Goal: Task Accomplishment & Management: Manage account settings

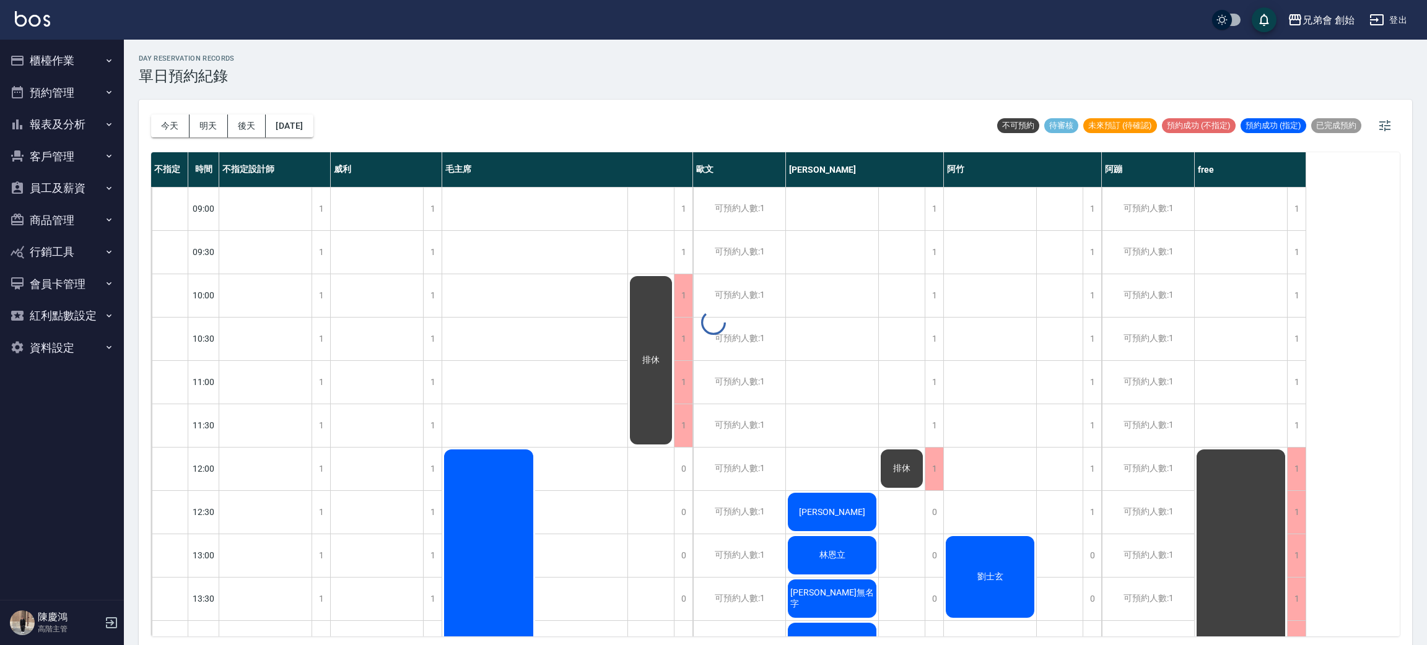
click at [480, 133] on div at bounding box center [713, 322] width 1427 height 645
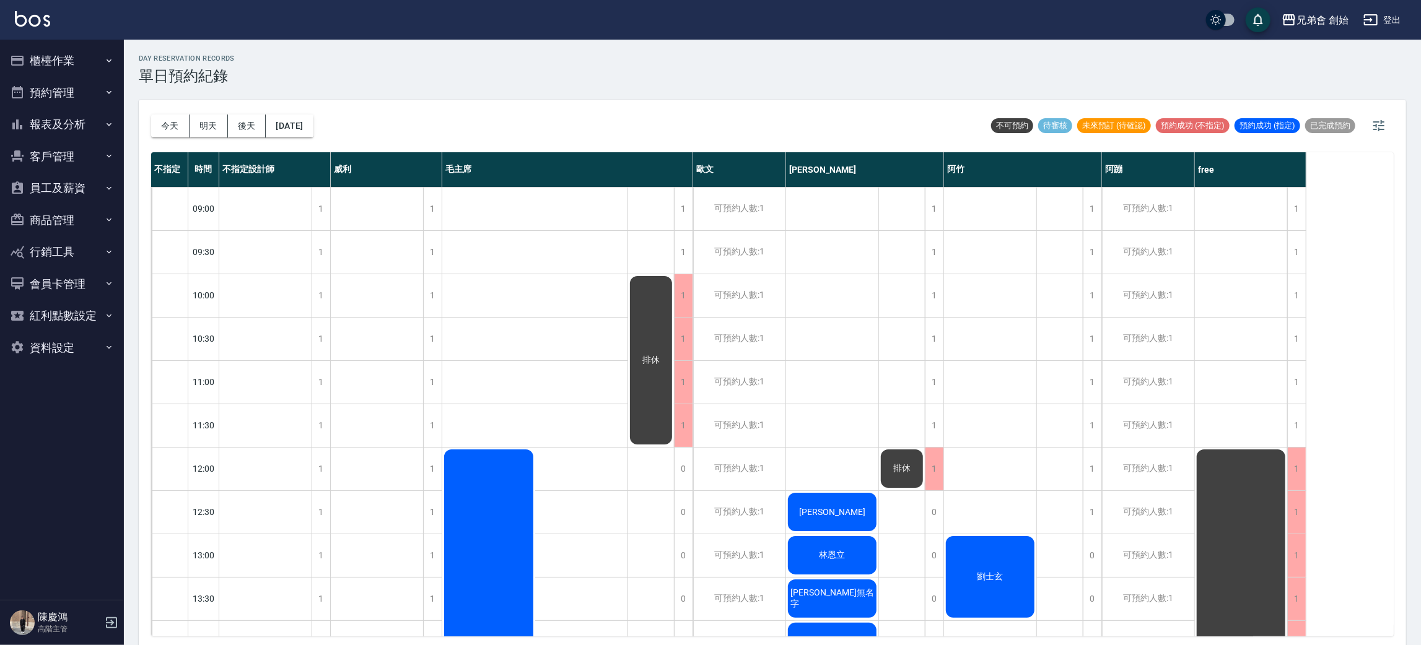
scroll to position [464, 0]
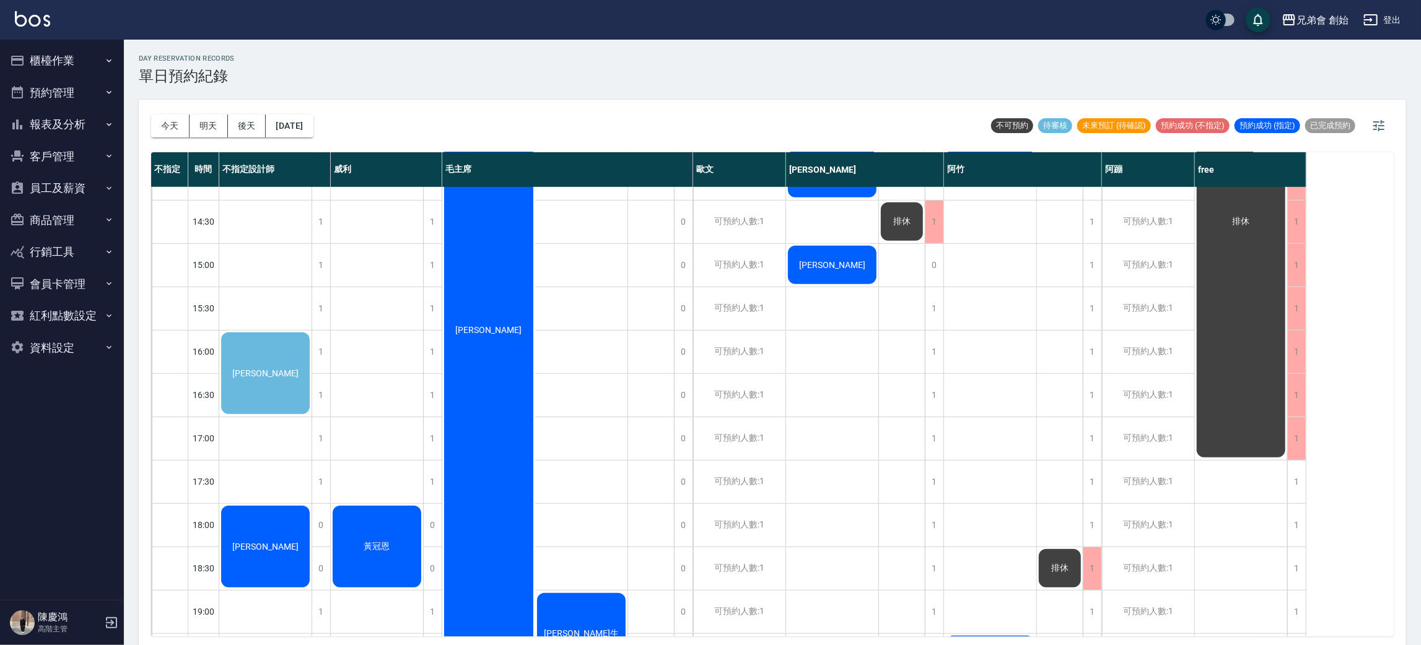
click at [251, 349] on div "[PERSON_NAME]" at bounding box center [265, 373] width 92 height 85
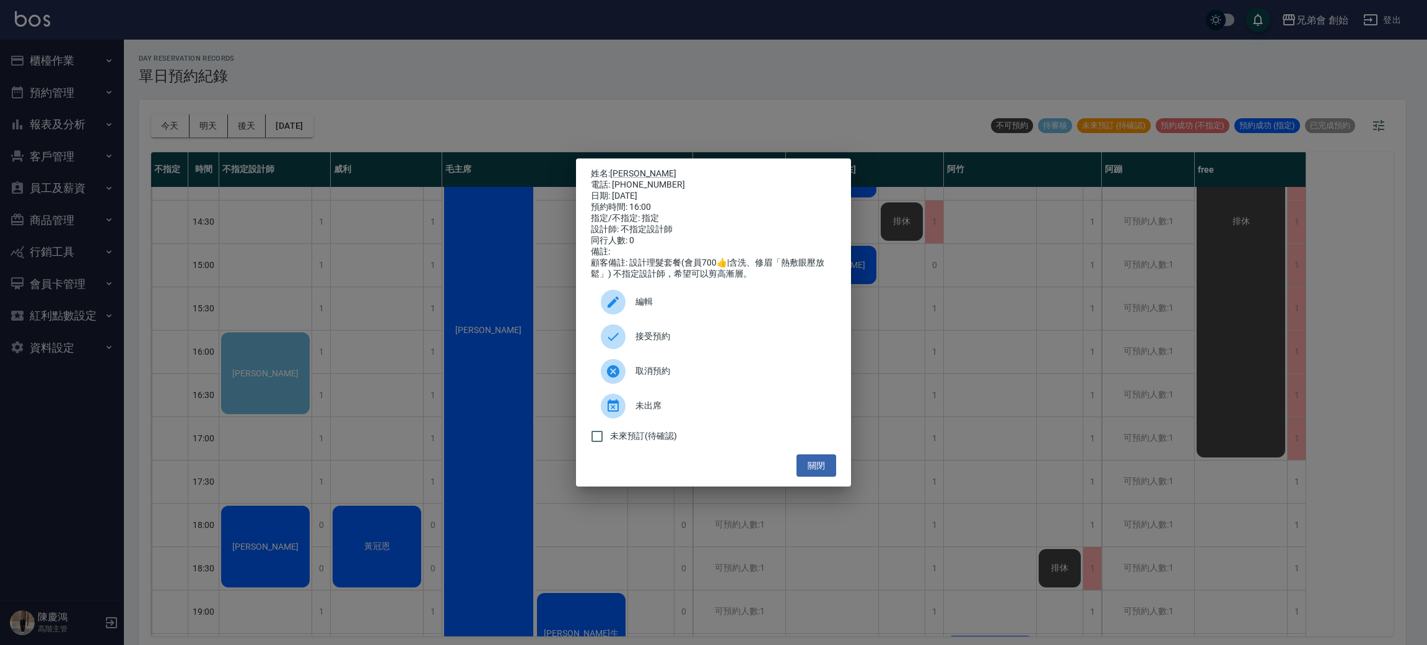
click at [912, 260] on div "姓名: 張昇平 電話: 0925470810 日期: 2025/09/12 預約時間: 16:00 指定/不指定: 指定 設計師: 不指定設計師 同行人數: …" at bounding box center [713, 322] width 1427 height 645
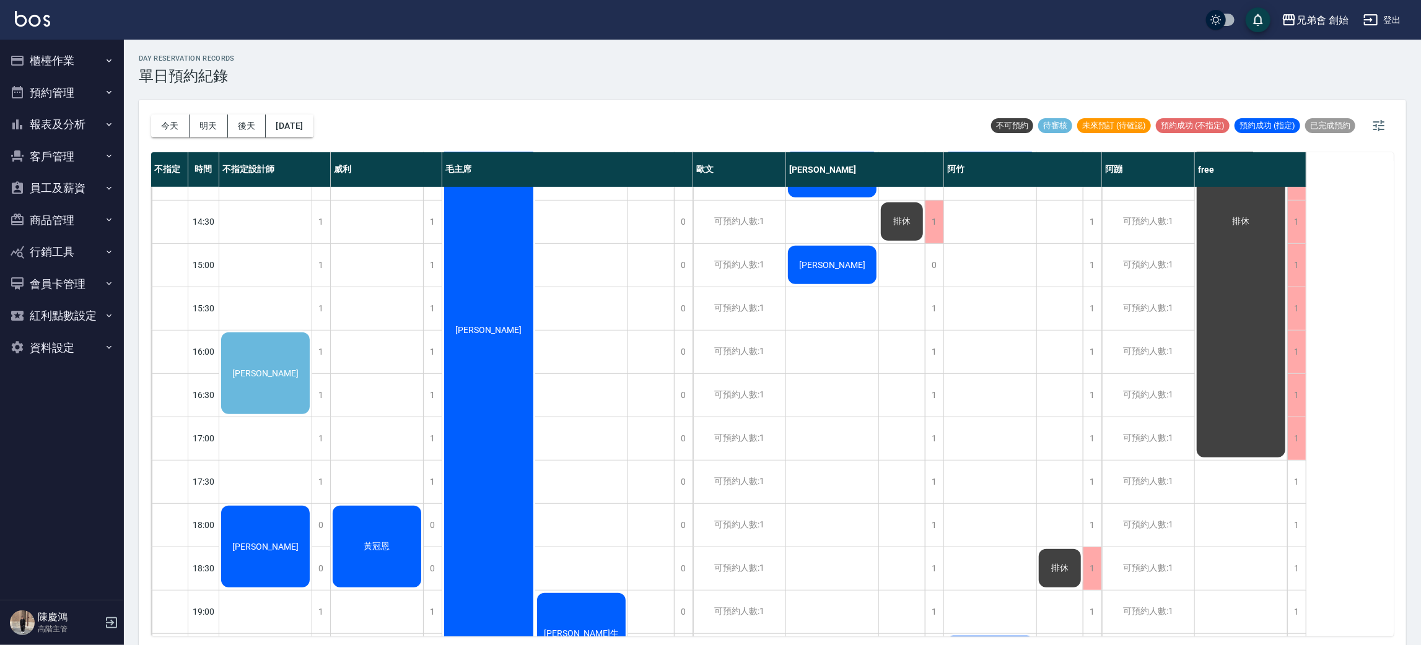
click at [339, 307] on div "黃冠恩 游" at bounding box center [377, 351] width 93 height 1257
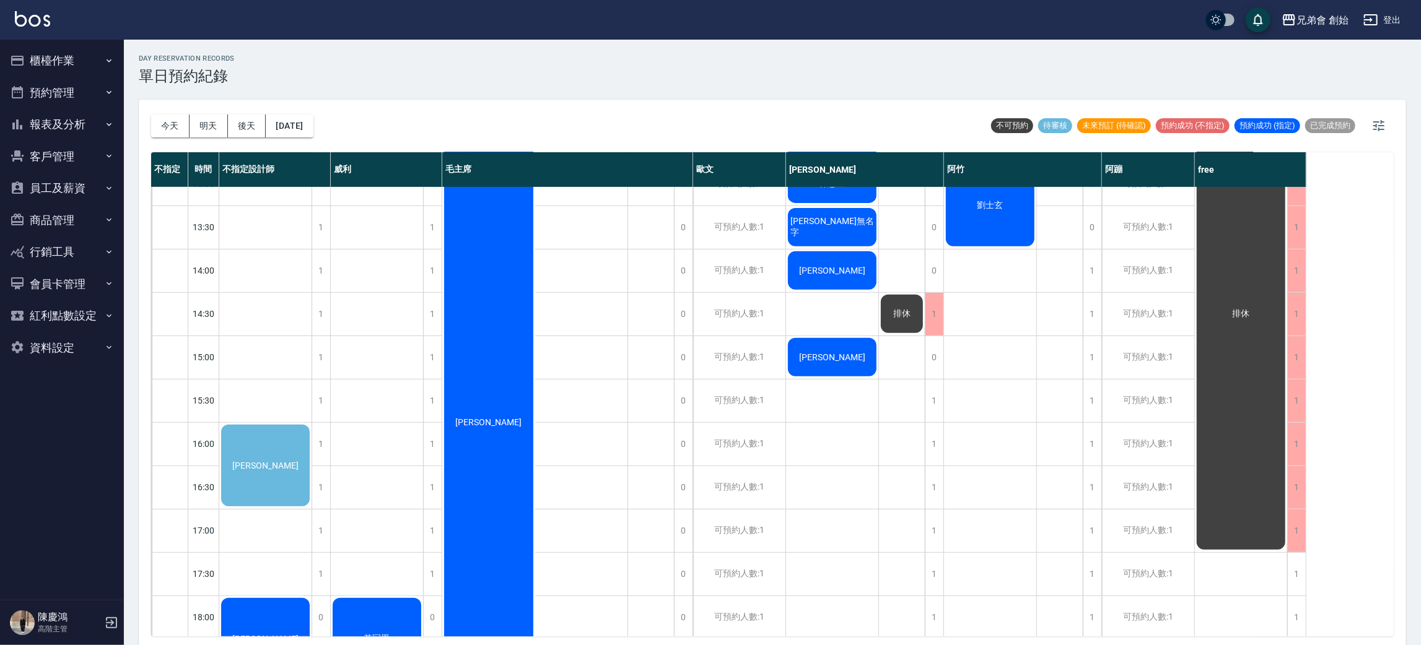
scroll to position [650, 0]
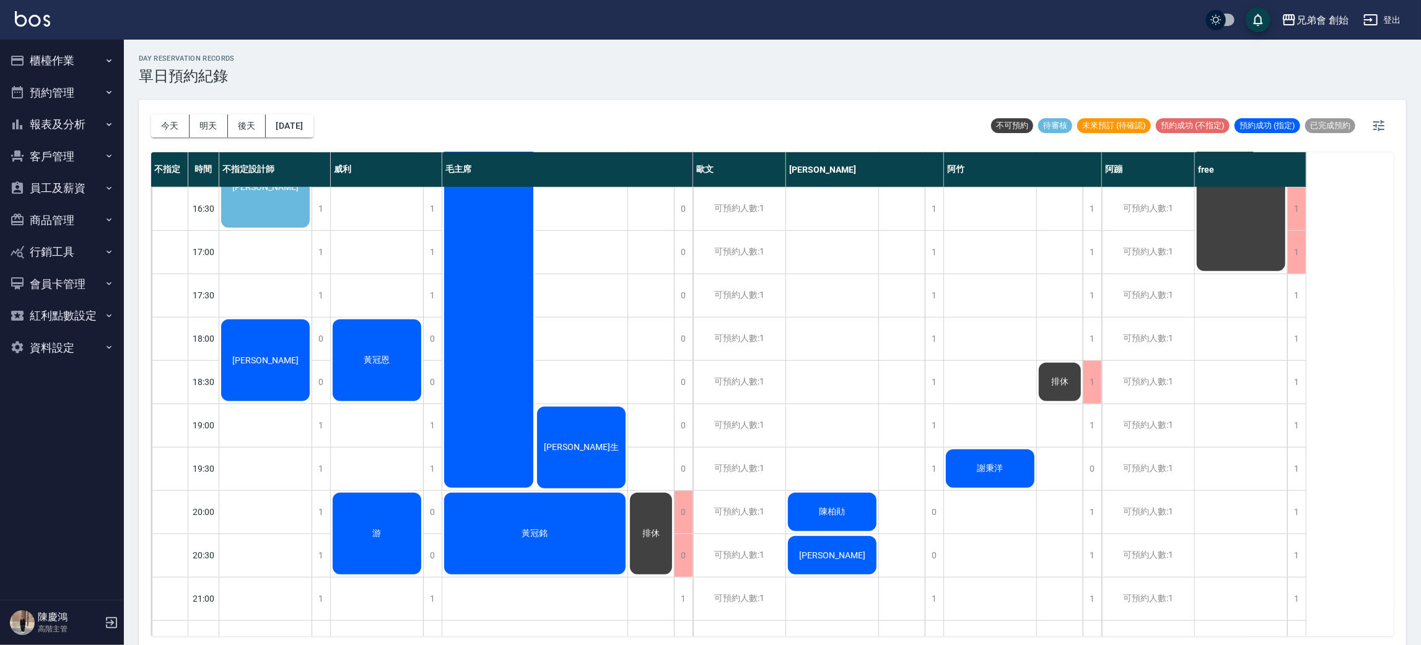
click at [382, 523] on div "游" at bounding box center [377, 533] width 92 height 85
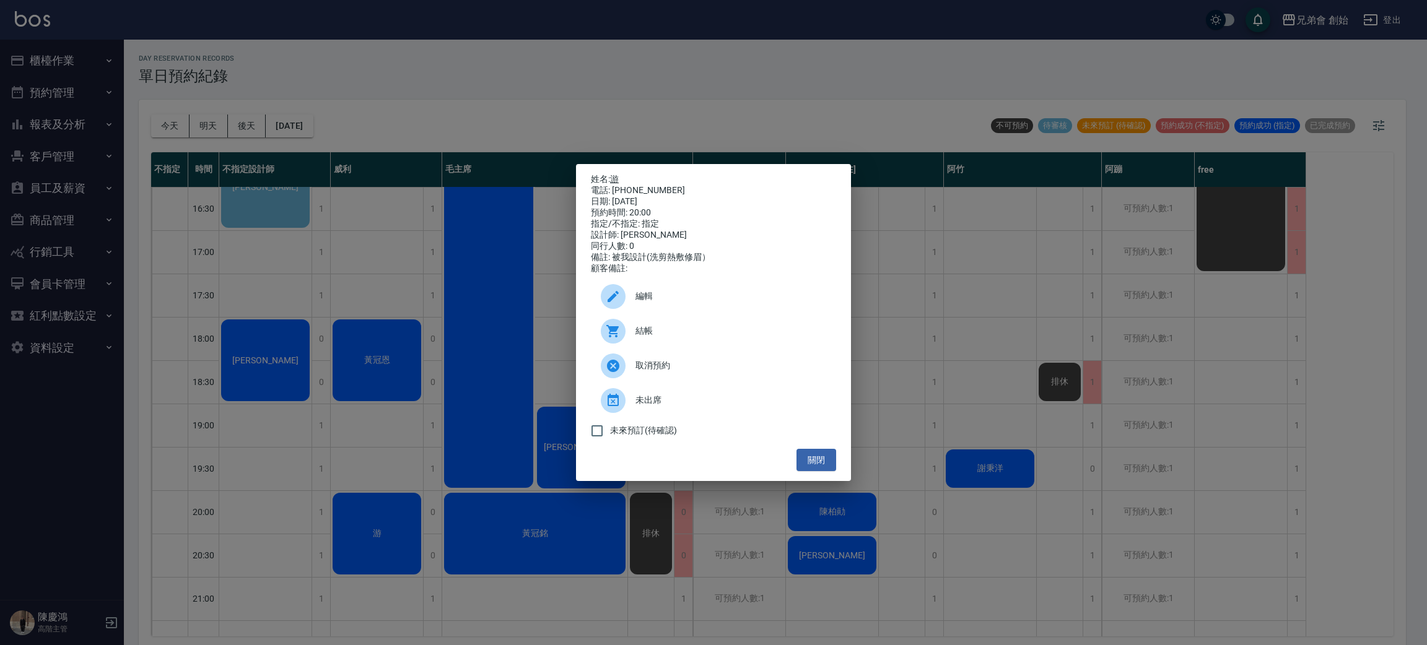
click at [615, 174] on link "游" at bounding box center [614, 179] width 9 height 10
click at [373, 281] on div "姓名: 游 電話: 0968680184 日期: 2025/09/12 預約時間: 20:00 指定/不指定: 指定 設計師: 威利 同行人數: 0 備註: …" at bounding box center [713, 322] width 1427 height 645
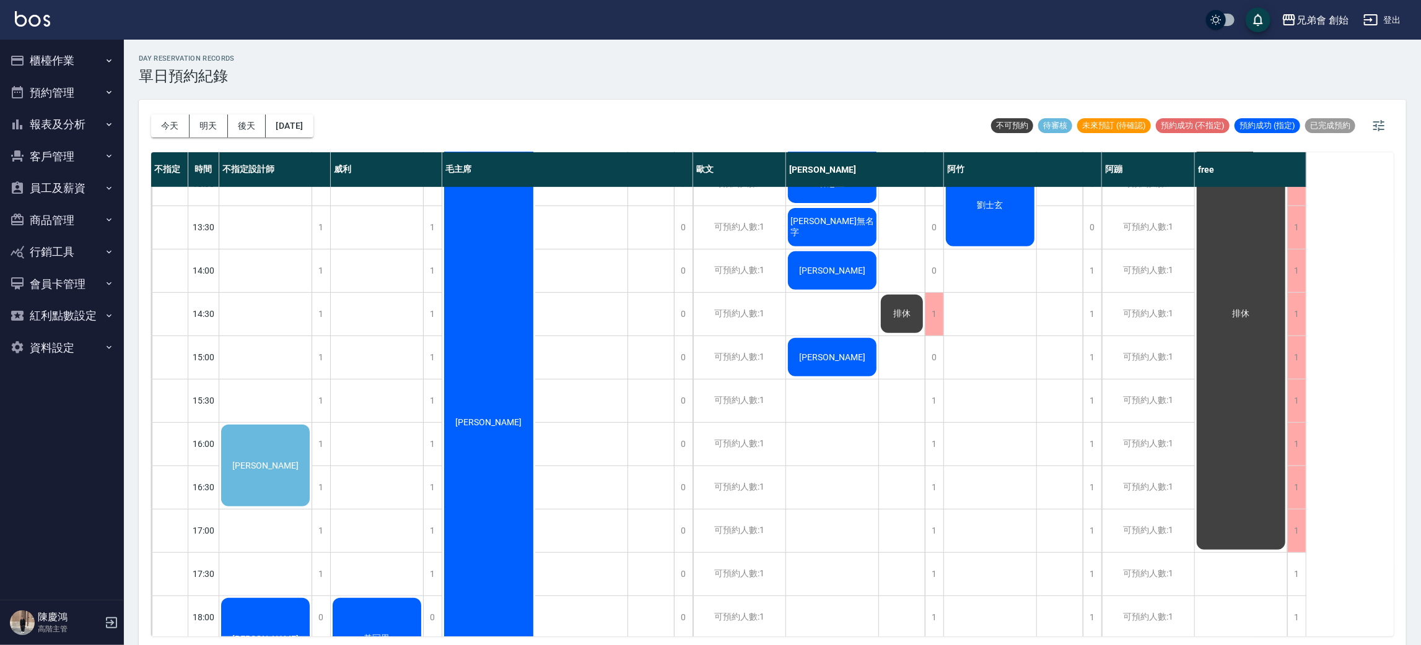
scroll to position [464, 0]
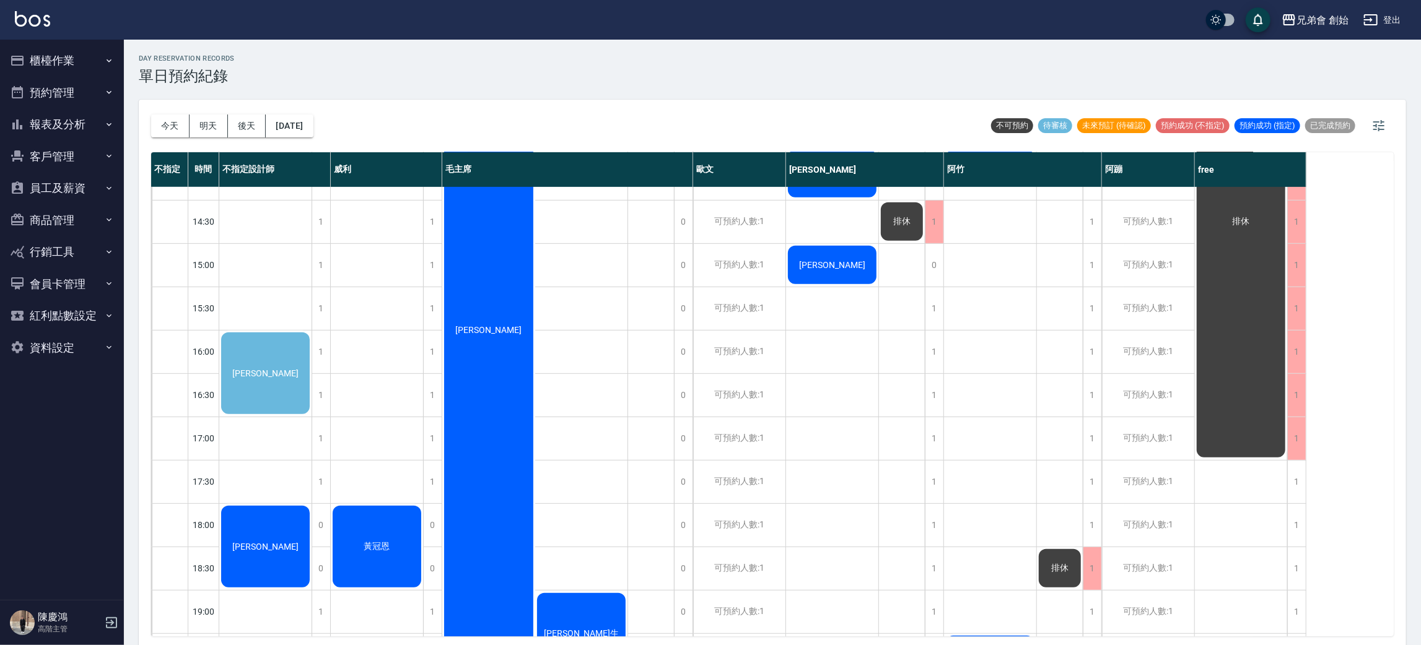
click at [269, 354] on div "[PERSON_NAME]" at bounding box center [265, 373] width 92 height 85
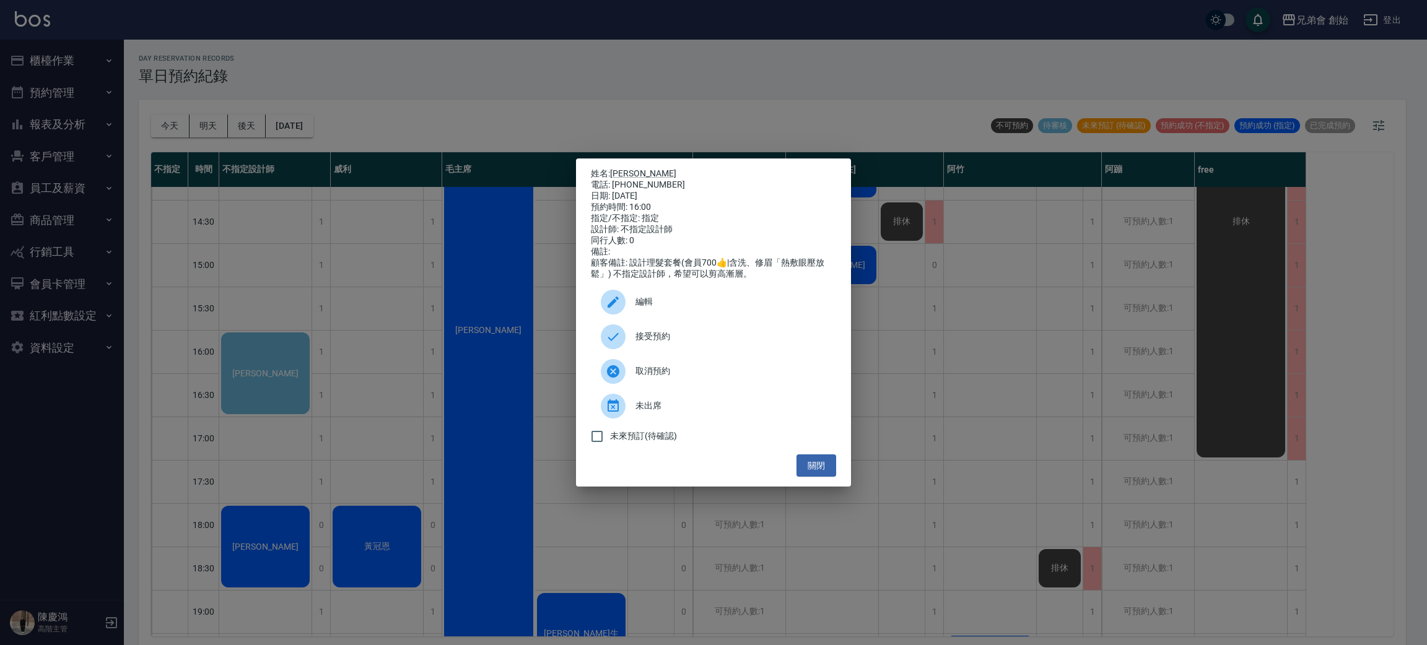
click at [419, 277] on div "姓名: 張昇平 電話: 0925470810 日期: 2025/09/12 預約時間: 16:00 指定/不指定: 指定 設計師: 不指定設計師 同行人數: …" at bounding box center [713, 322] width 1427 height 645
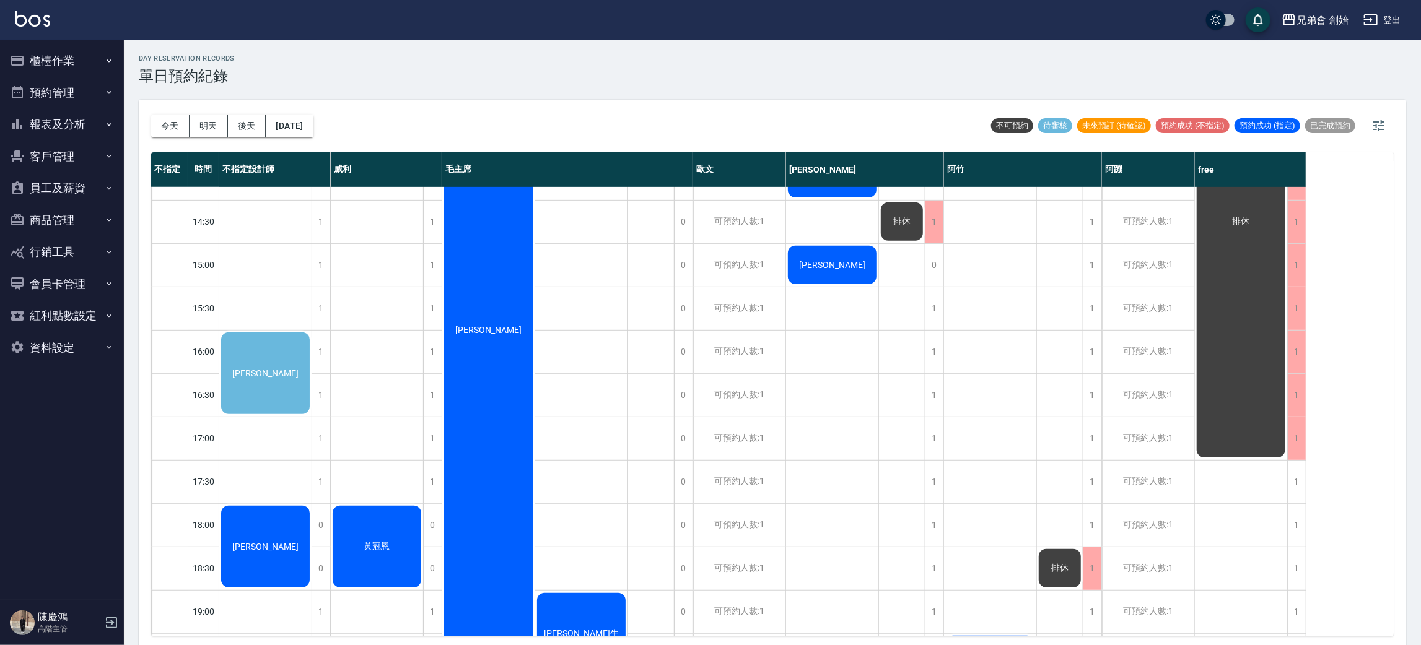
click at [399, 322] on div "黃冠恩 游" at bounding box center [377, 351] width 93 height 1257
click at [403, 354] on div "黃冠恩 游" at bounding box center [377, 351] width 93 height 1257
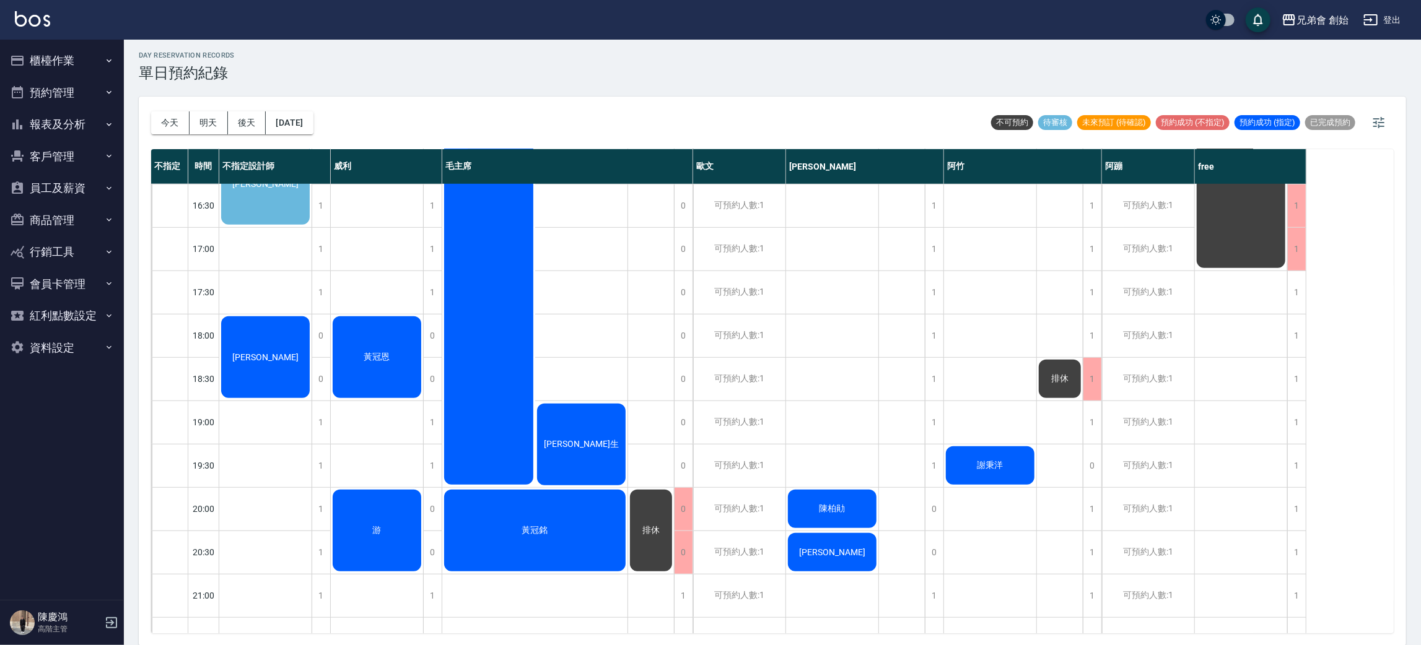
scroll to position [372, 0]
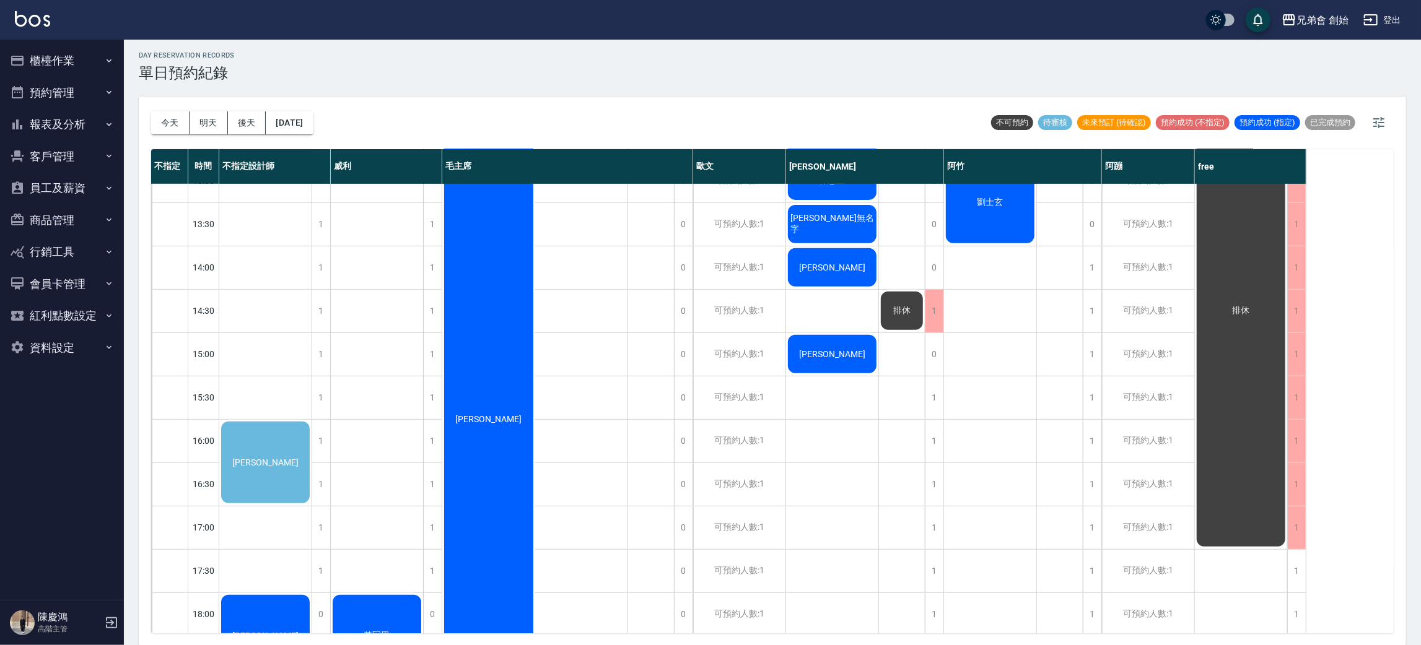
click at [377, 359] on div "黃冠恩 游" at bounding box center [377, 440] width 93 height 1257
click at [440, 103] on div "今天 明天 後天 2025/09/12 不可預約 待審核 未來預訂 (待確認) 預約成功 (不指定) 預約成功 (指定) 已完成預約" at bounding box center [772, 123] width 1242 height 53
click at [269, 425] on div "[PERSON_NAME]" at bounding box center [265, 462] width 92 height 85
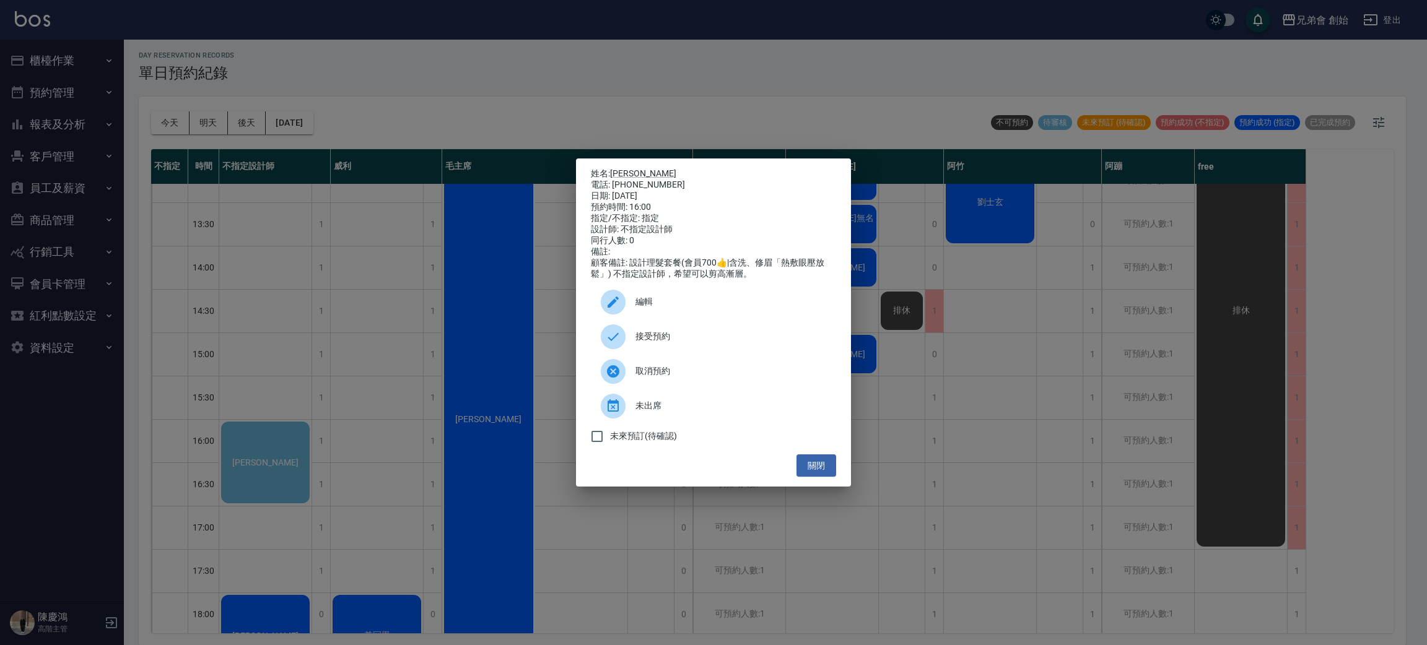
click at [633, 303] on div at bounding box center [618, 302] width 35 height 25
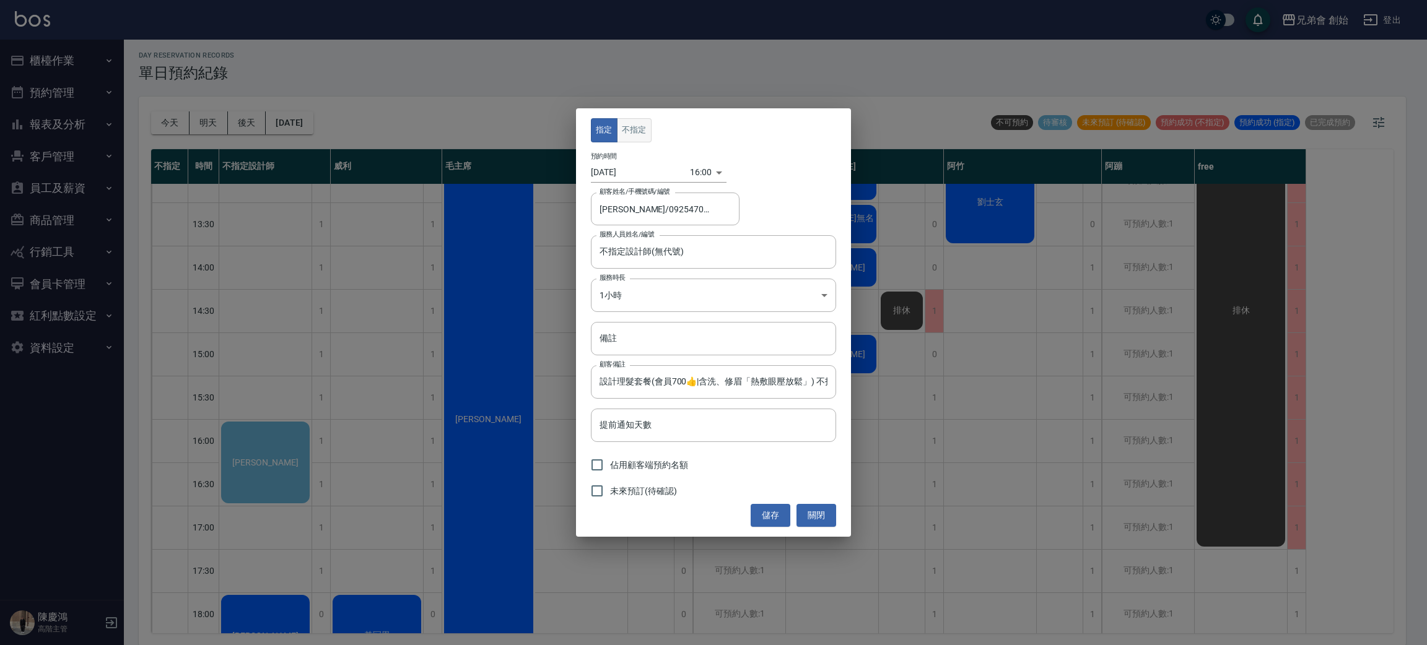
type input "張昇平/0925470810"
type input "不指定設計師(無代號)"
click at [651, 211] on input "張昇平/0925470810" at bounding box center [655, 209] width 119 height 22
click at [780, 178] on div "預約時間 2025/09/12 16:00 1757664000000" at bounding box center [713, 167] width 245 height 30
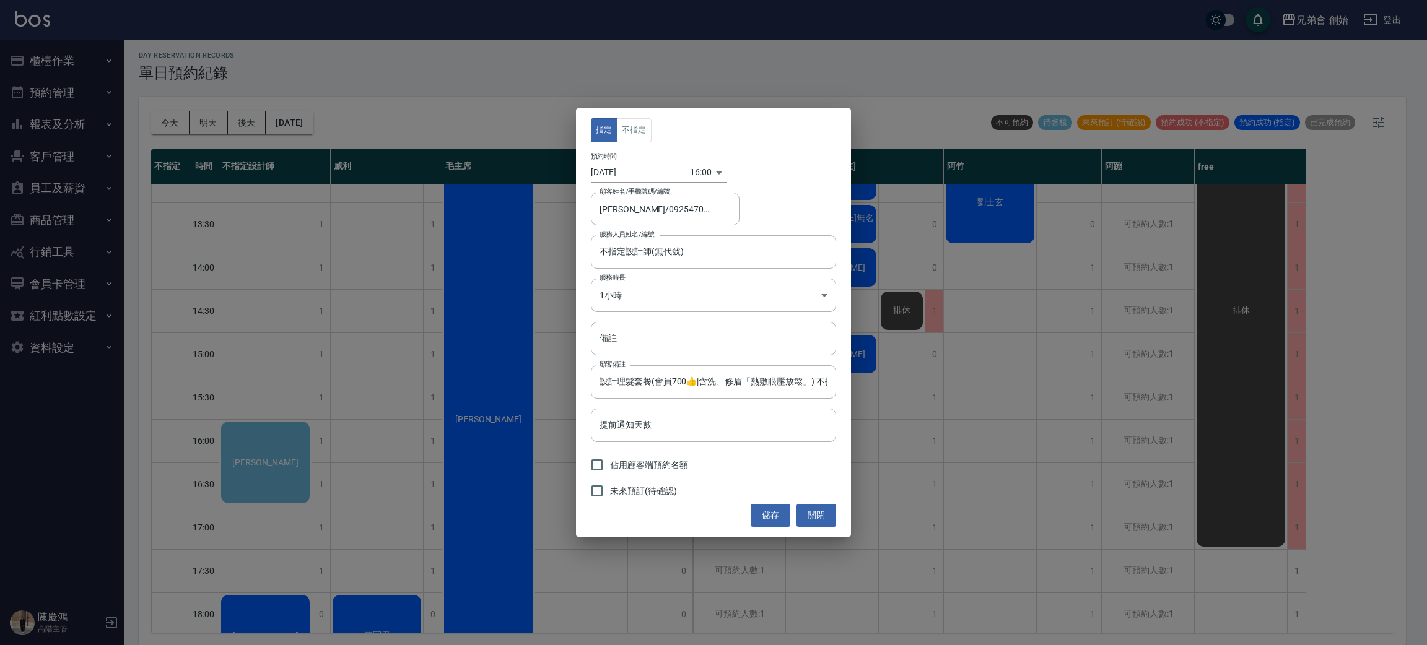
click at [657, 457] on label "佔用顧客端預約名額" at bounding box center [636, 465] width 104 height 26
click at [610, 457] on input "佔用顧客端預約名額" at bounding box center [597, 465] width 26 height 26
checkbox input "true"
click at [775, 515] on button "儲存" at bounding box center [771, 515] width 40 height 23
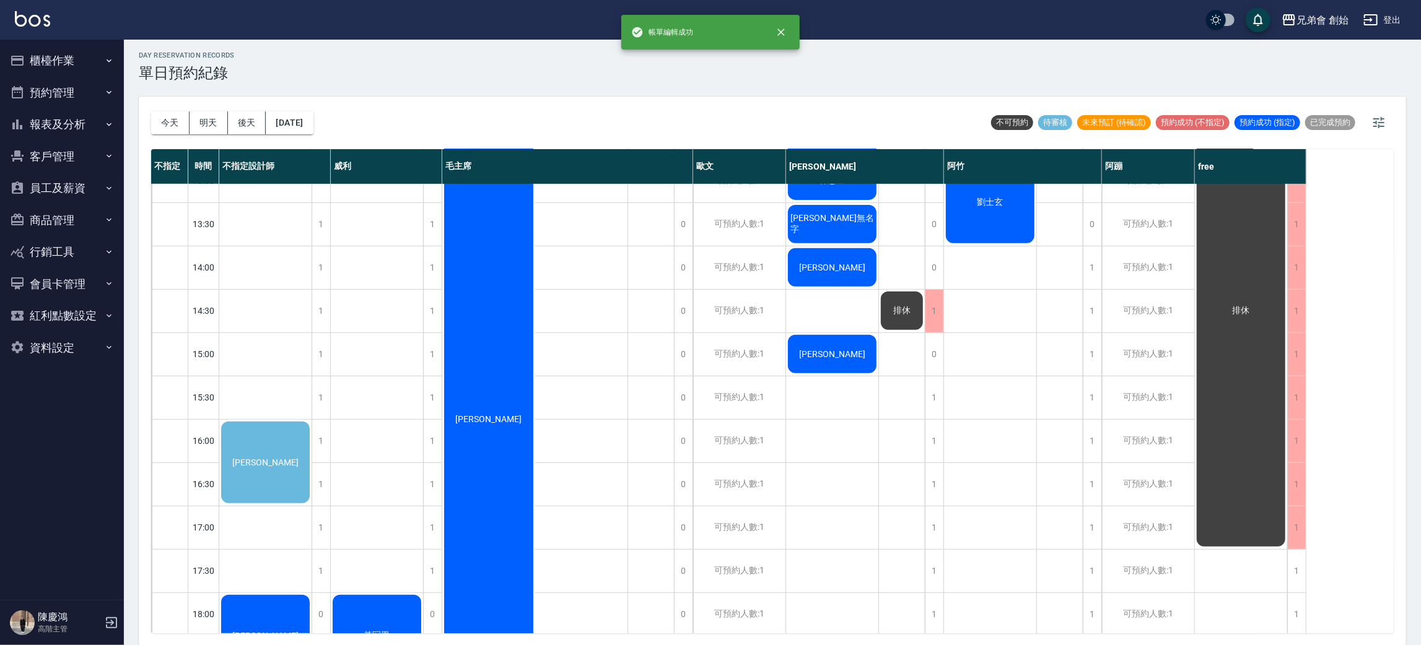
click at [276, 463] on div "day Reservation records 單日預約紀錄 今天 明天 後天 2025/09/12 不可預約 待審核 未來預訂 (待確認) 預約成功 (不指…" at bounding box center [772, 341] width 1297 height 609
click at [287, 489] on div "[PERSON_NAME]" at bounding box center [265, 462] width 92 height 85
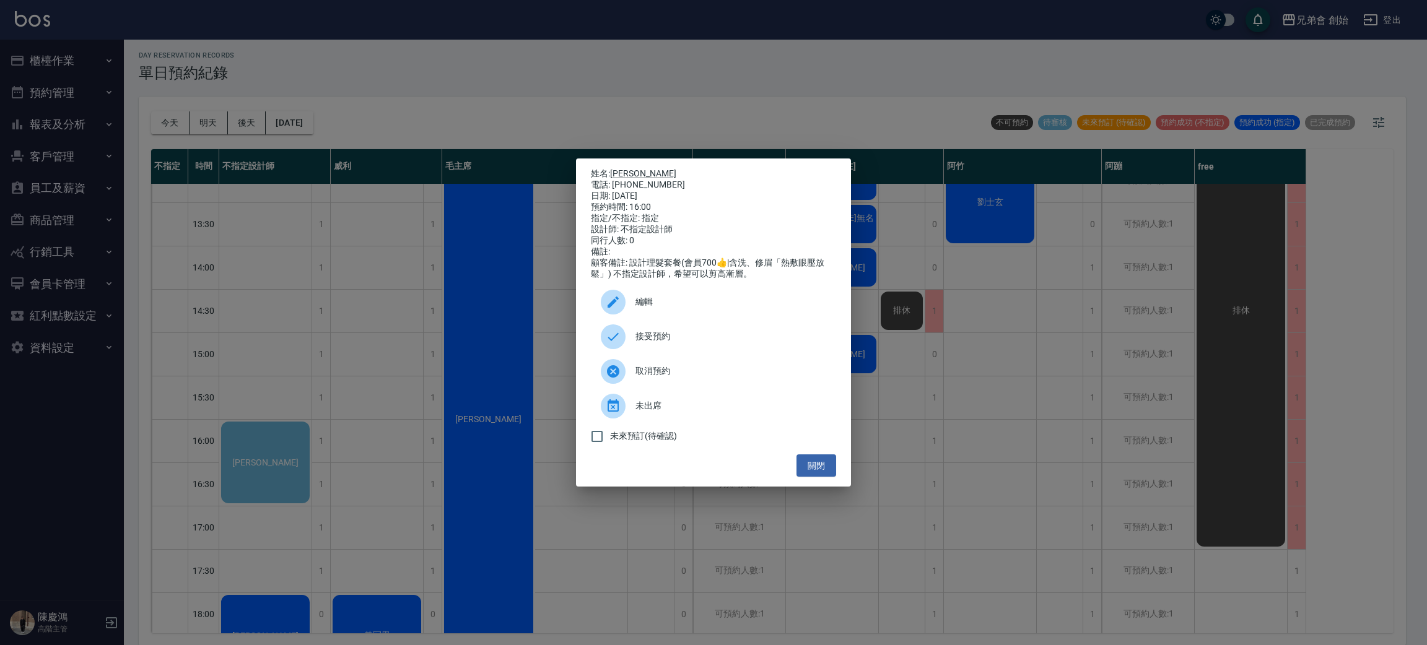
click at [637, 338] on span "接受預約" at bounding box center [730, 336] width 191 height 13
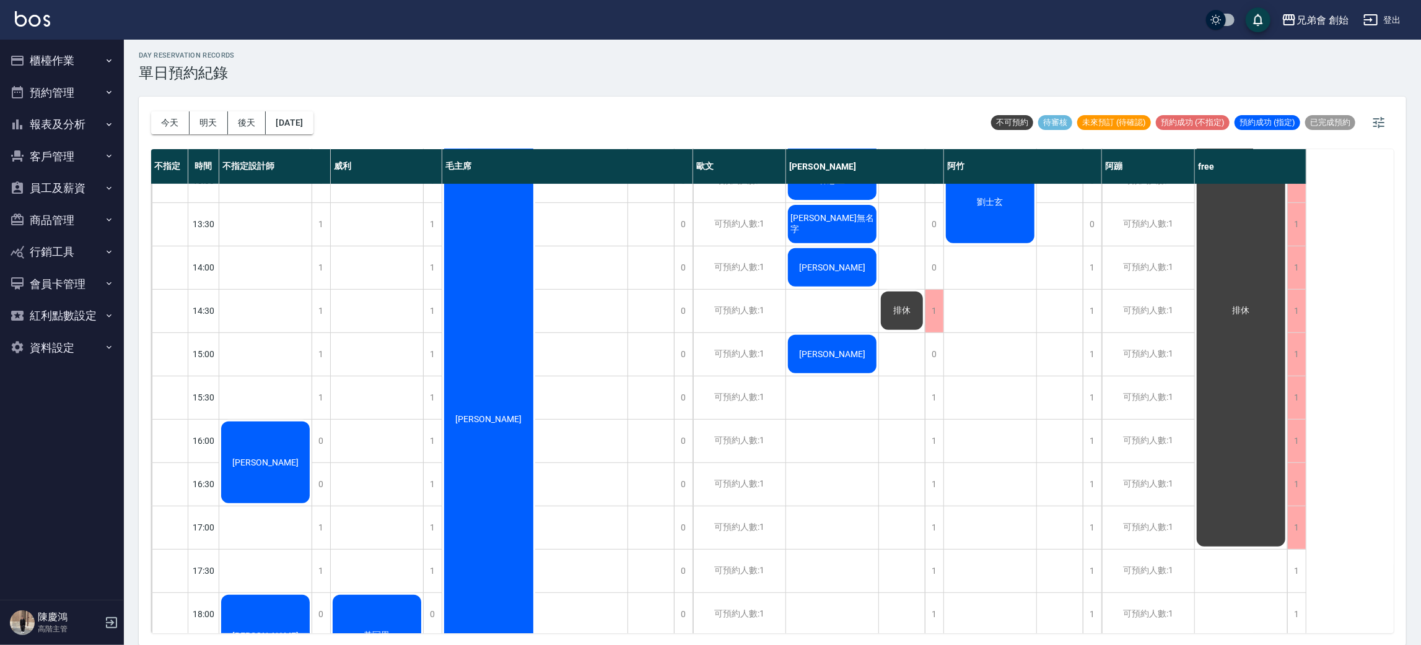
click at [284, 456] on div "[PERSON_NAME]" at bounding box center [265, 462] width 92 height 85
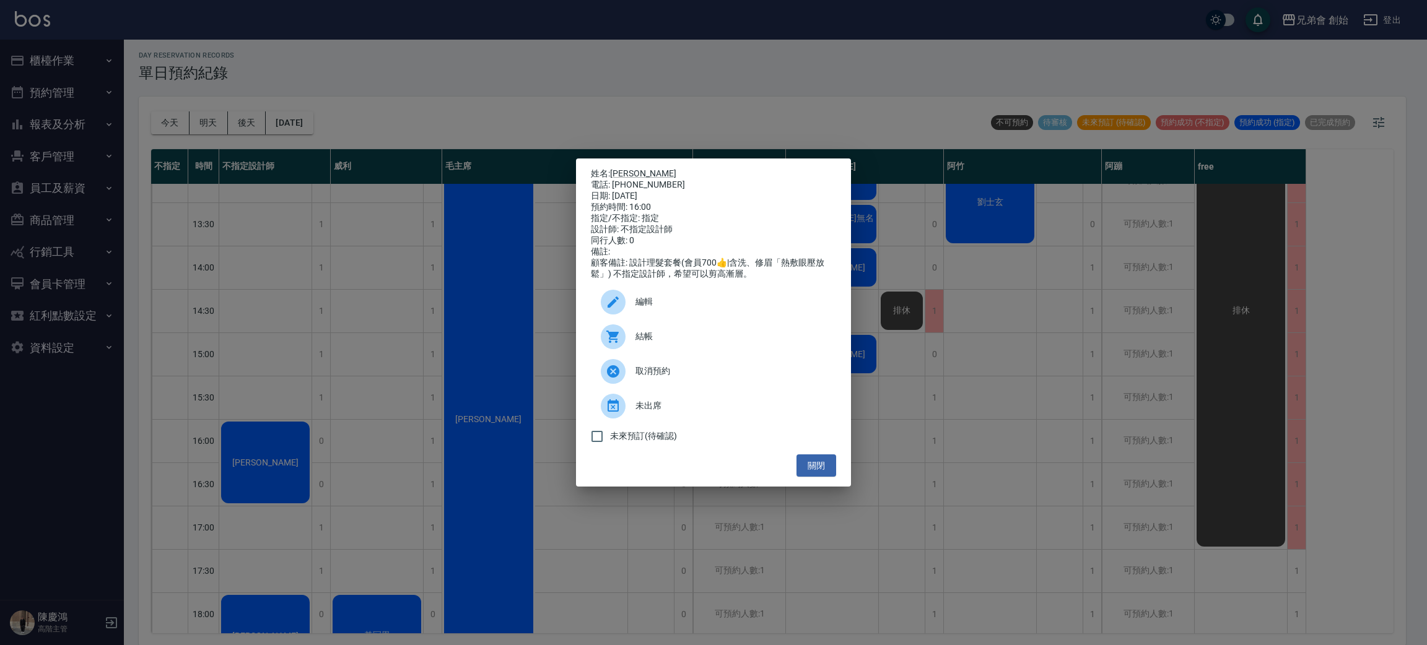
click at [692, 280] on div "顧客備註: 設計理髮套餐(會員700👍|含洗、修眉「熱敷眼壓放鬆」) 不指定設計師，希望可以剪高漸層。" at bounding box center [713, 269] width 245 height 22
click at [676, 308] on span "編輯" at bounding box center [730, 301] width 191 height 13
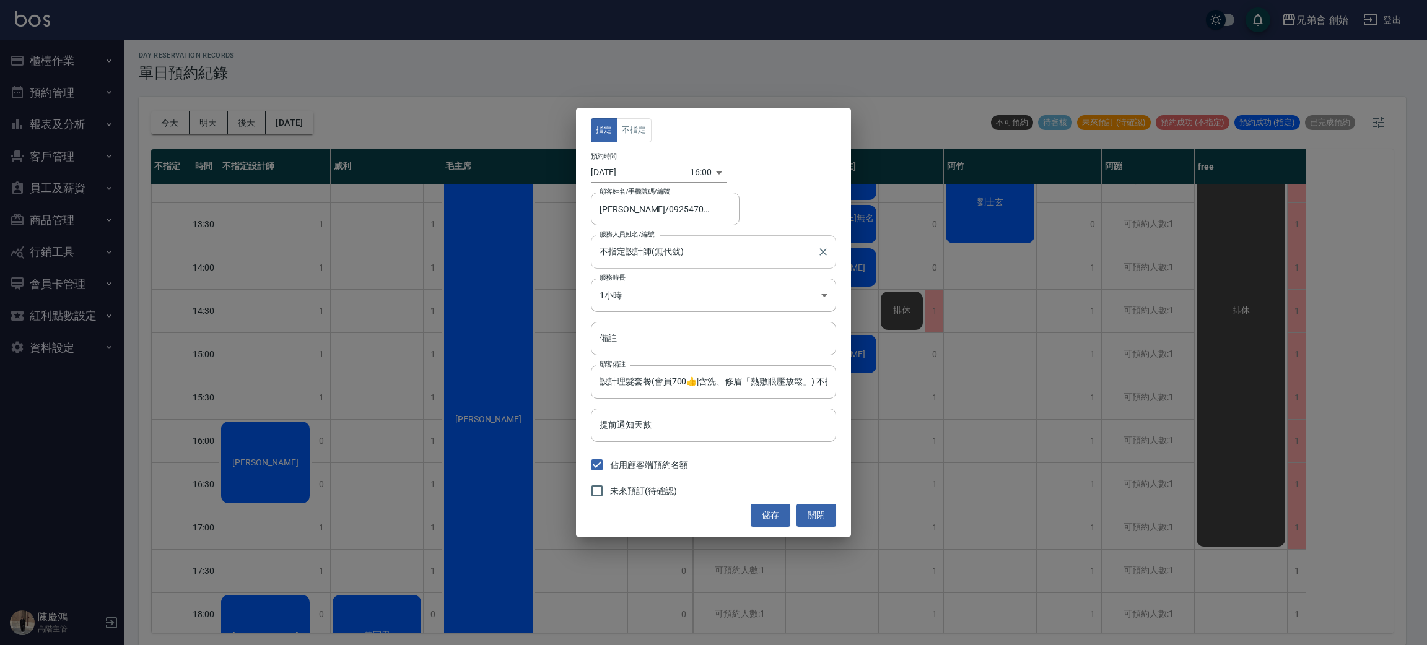
click at [671, 240] on div "不指定設計師(無代號) 服務人員姓名/編號" at bounding box center [713, 251] width 245 height 33
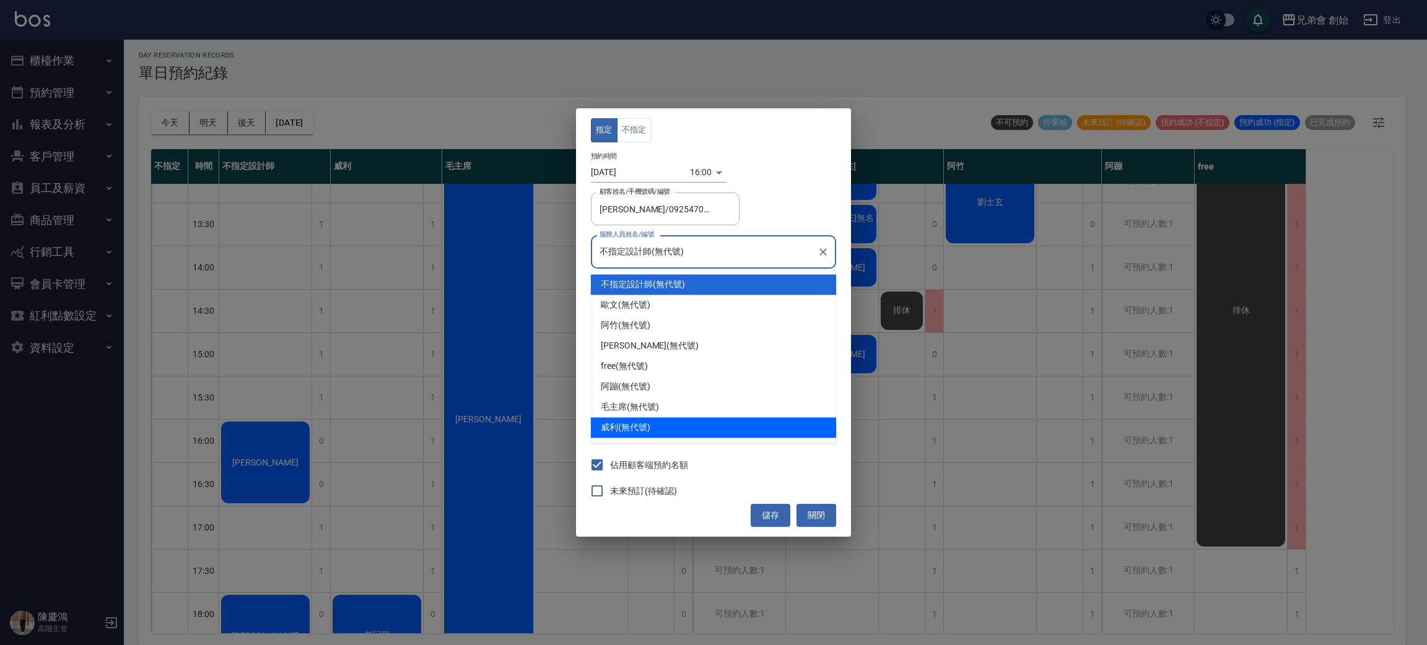
click at [689, 425] on div "威利 (無代號)" at bounding box center [713, 427] width 245 height 20
type input "威利(無代號)"
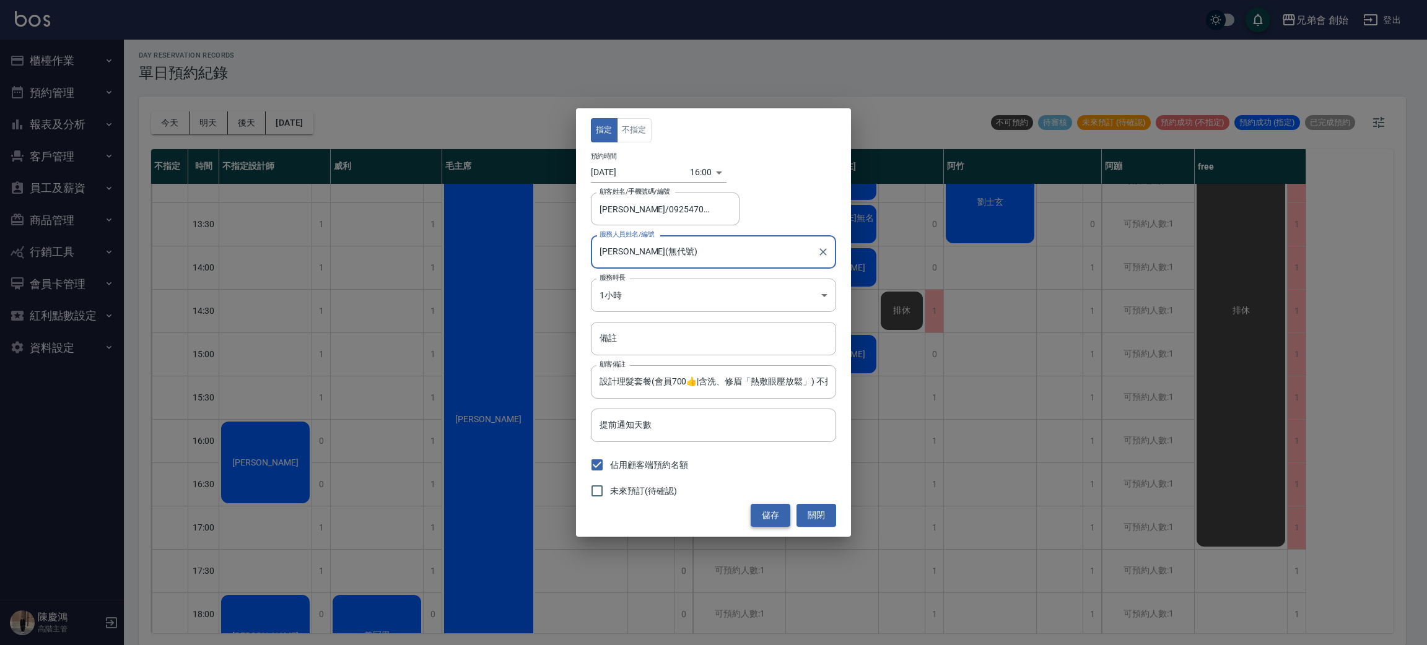
click at [770, 511] on button "儲存" at bounding box center [771, 515] width 40 height 23
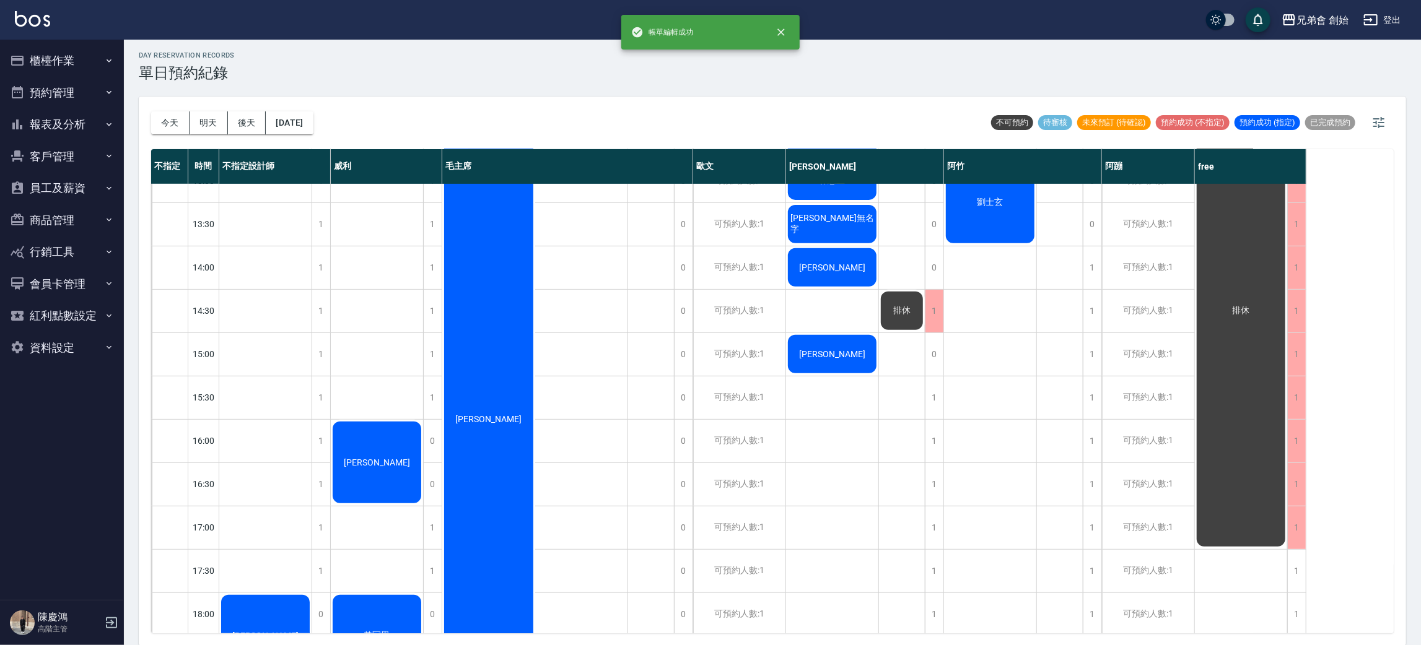
click at [396, 475] on div "[PERSON_NAME]" at bounding box center [377, 462] width 92 height 85
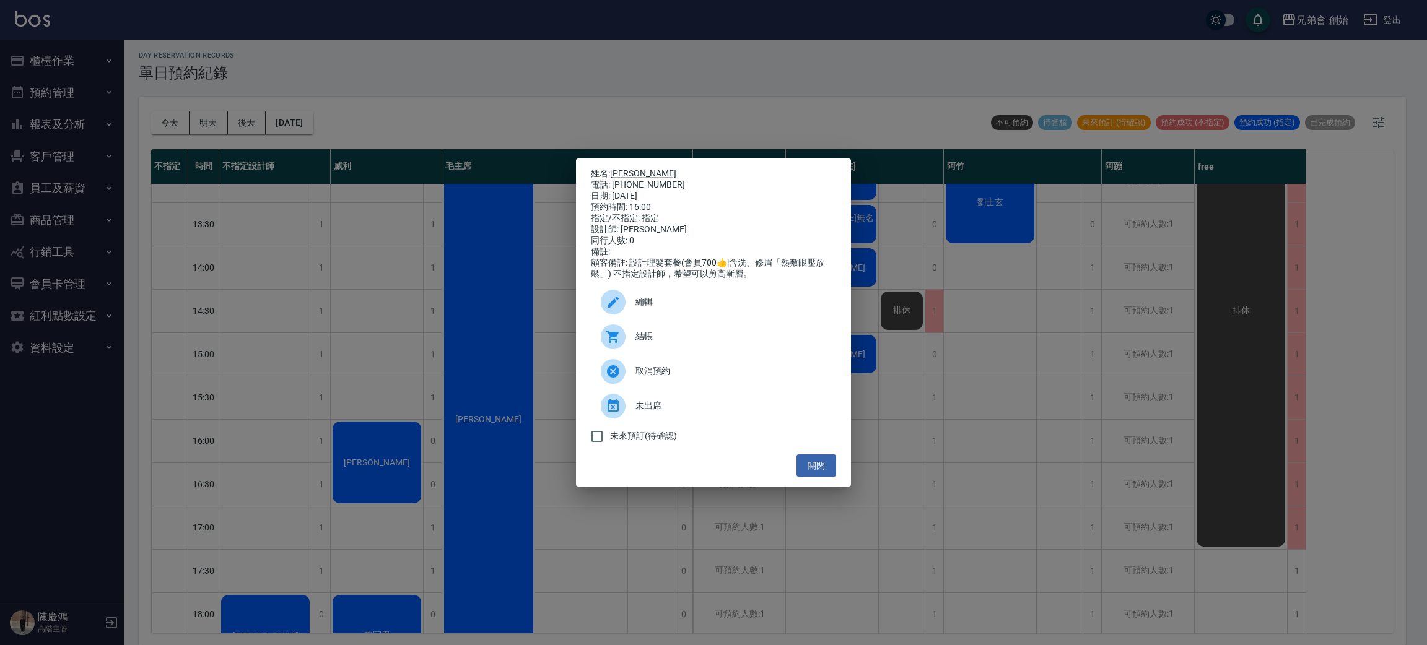
click at [625, 302] on div at bounding box center [618, 302] width 35 height 25
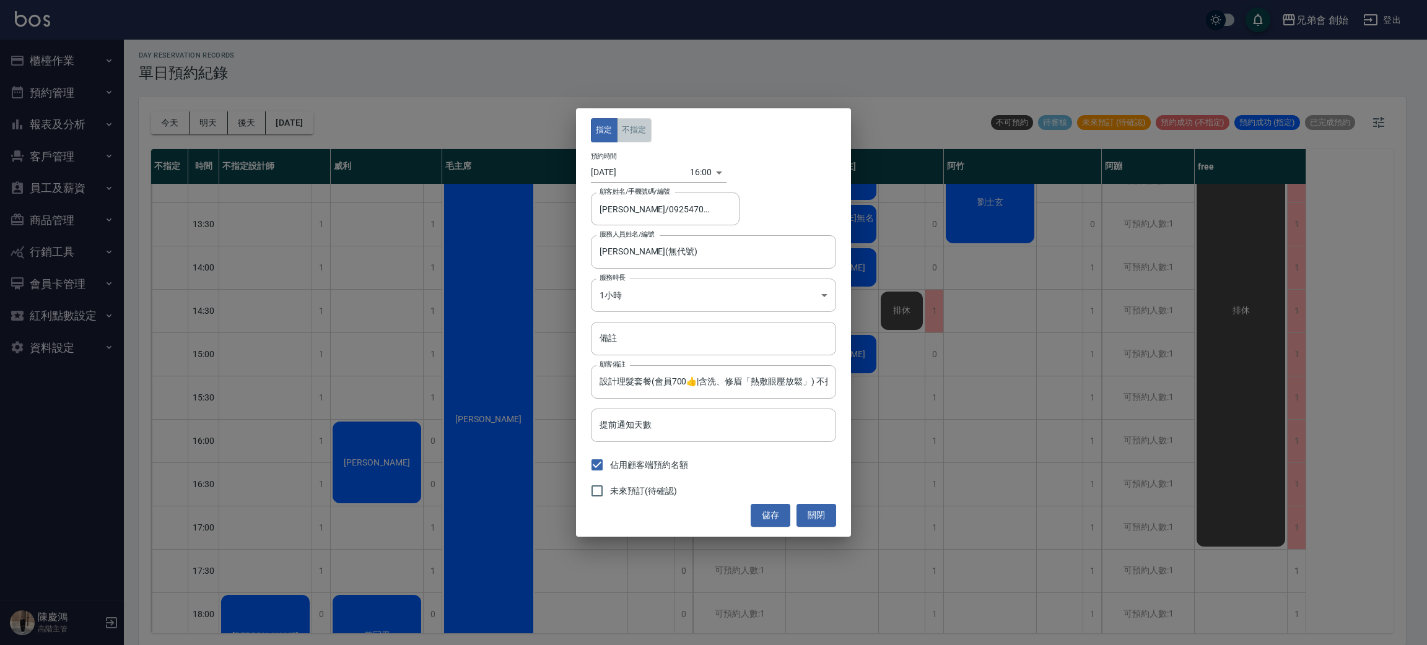
click at [633, 136] on button "不指定" at bounding box center [634, 130] width 35 height 24
click at [764, 516] on button "儲存" at bounding box center [771, 515] width 40 height 23
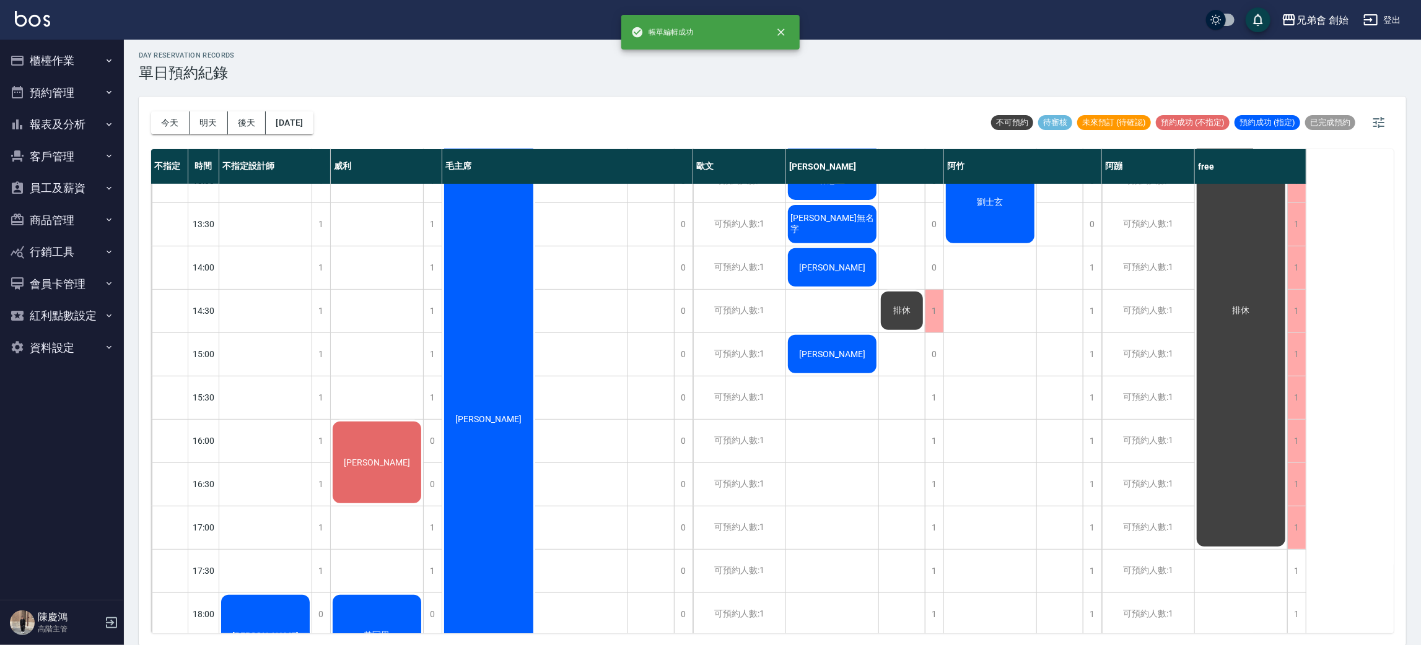
click at [388, 393] on div "張昇平 黃冠恩 游" at bounding box center [377, 440] width 93 height 1257
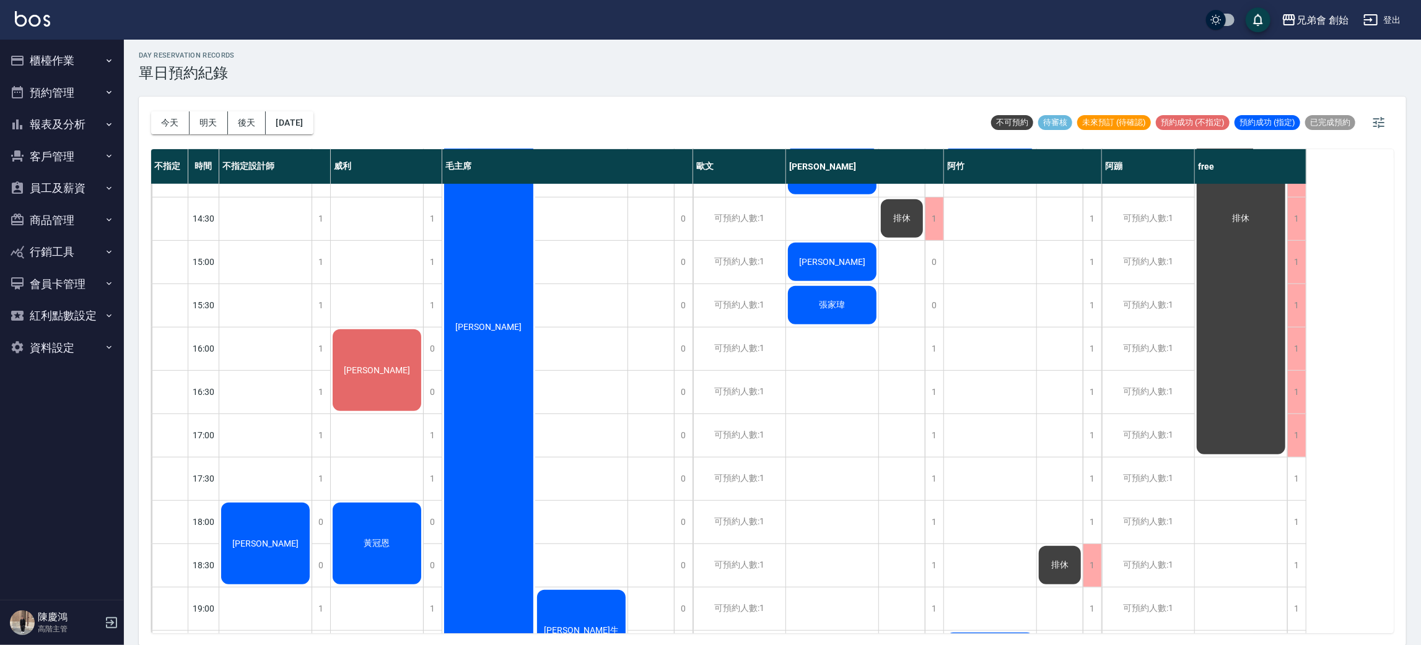
scroll to position [822, 0]
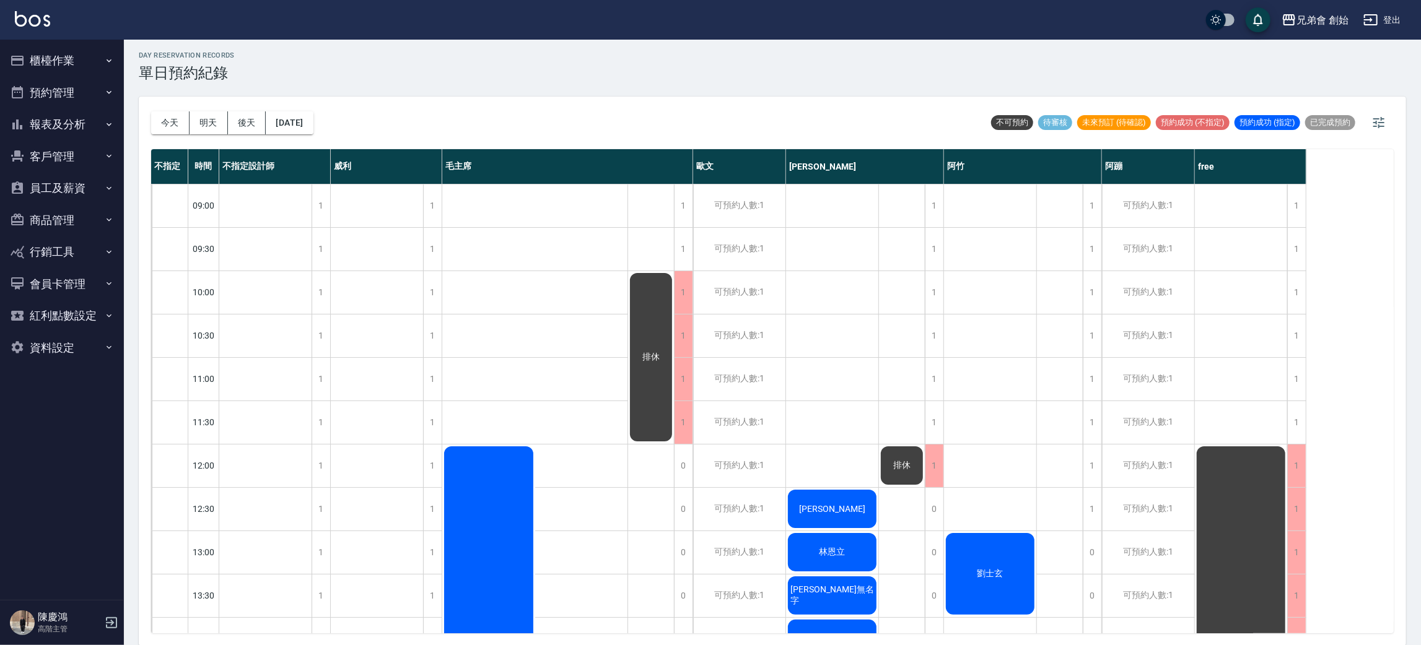
scroll to position [557, 0]
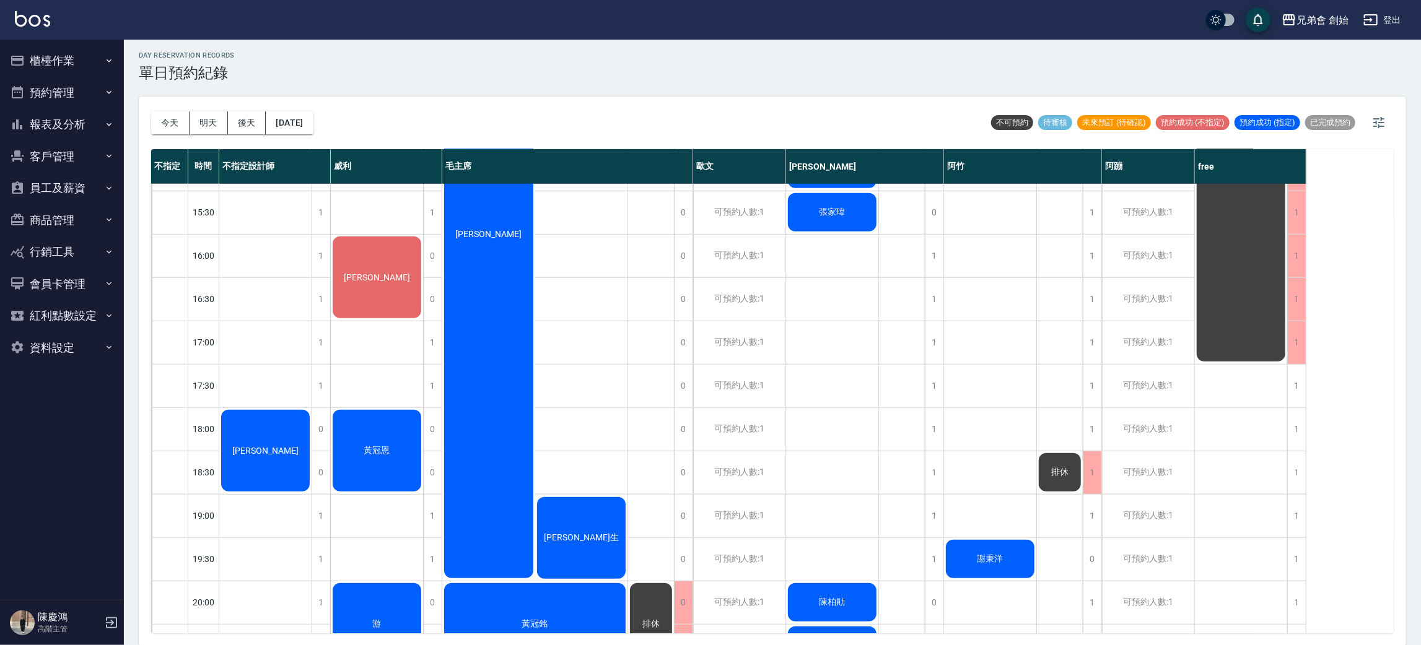
click at [296, 451] on div "[PERSON_NAME]" at bounding box center [265, 450] width 92 height 85
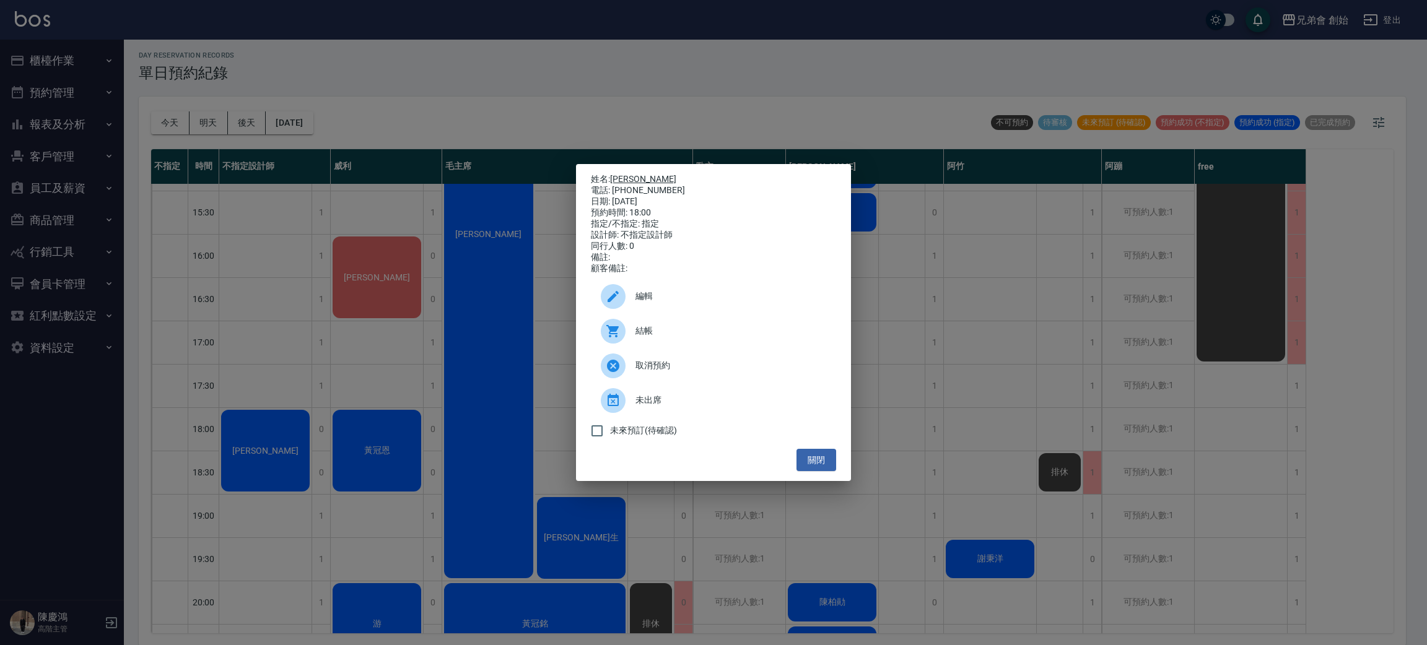
click at [615, 174] on link "[PERSON_NAME]" at bounding box center [643, 179] width 66 height 10
click at [611, 309] on div at bounding box center [613, 296] width 25 height 25
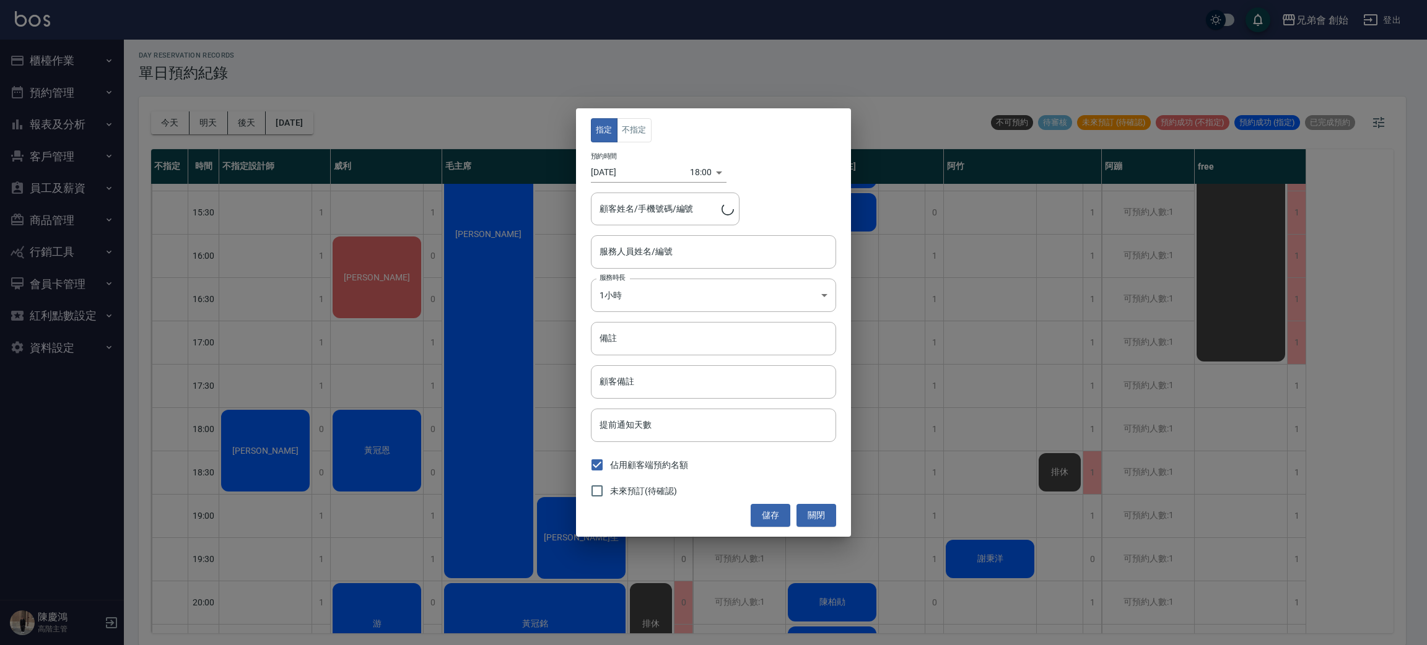
type input "盧/0976813370/"
click at [645, 125] on button "不指定" at bounding box center [634, 130] width 35 height 24
click at [603, 131] on button "指定" at bounding box center [604, 130] width 27 height 24
click at [683, 249] on input "不指定設計師(無代號)" at bounding box center [704, 252] width 216 height 22
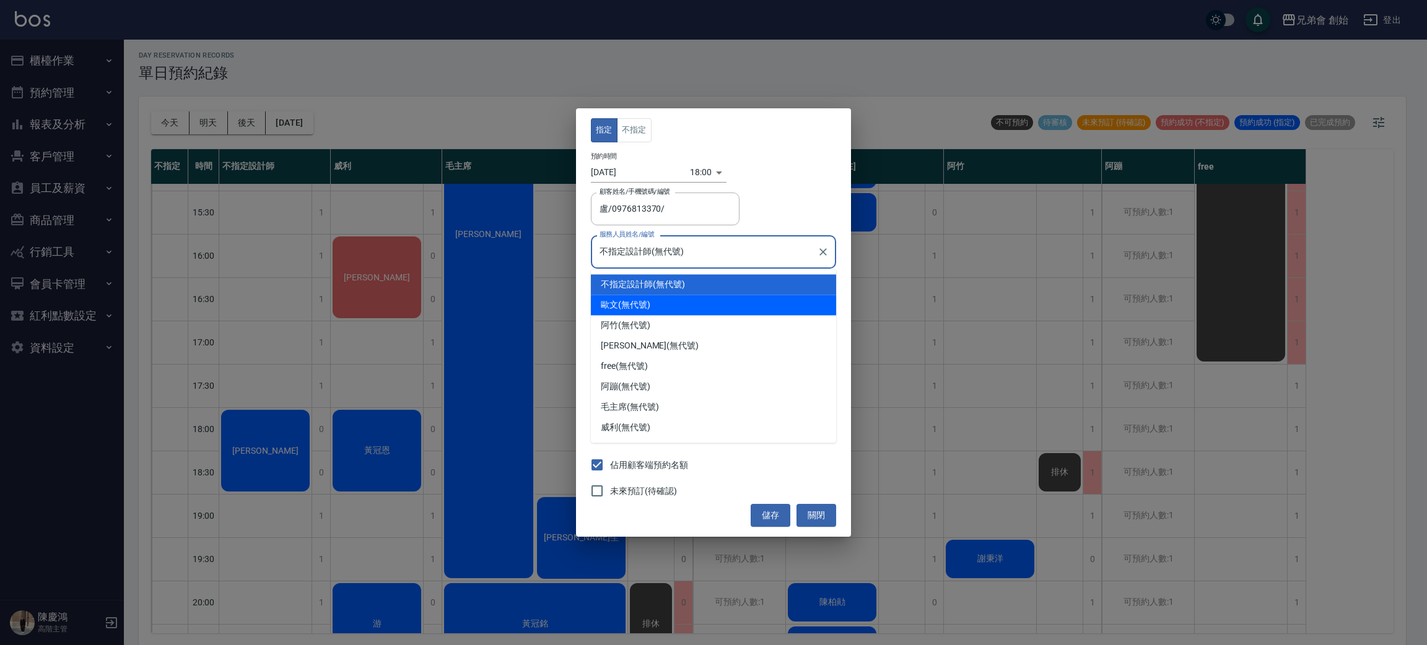
click at [682, 303] on div "歐文 (無代號)" at bounding box center [713, 305] width 245 height 20
type input "歐文(無代號)"
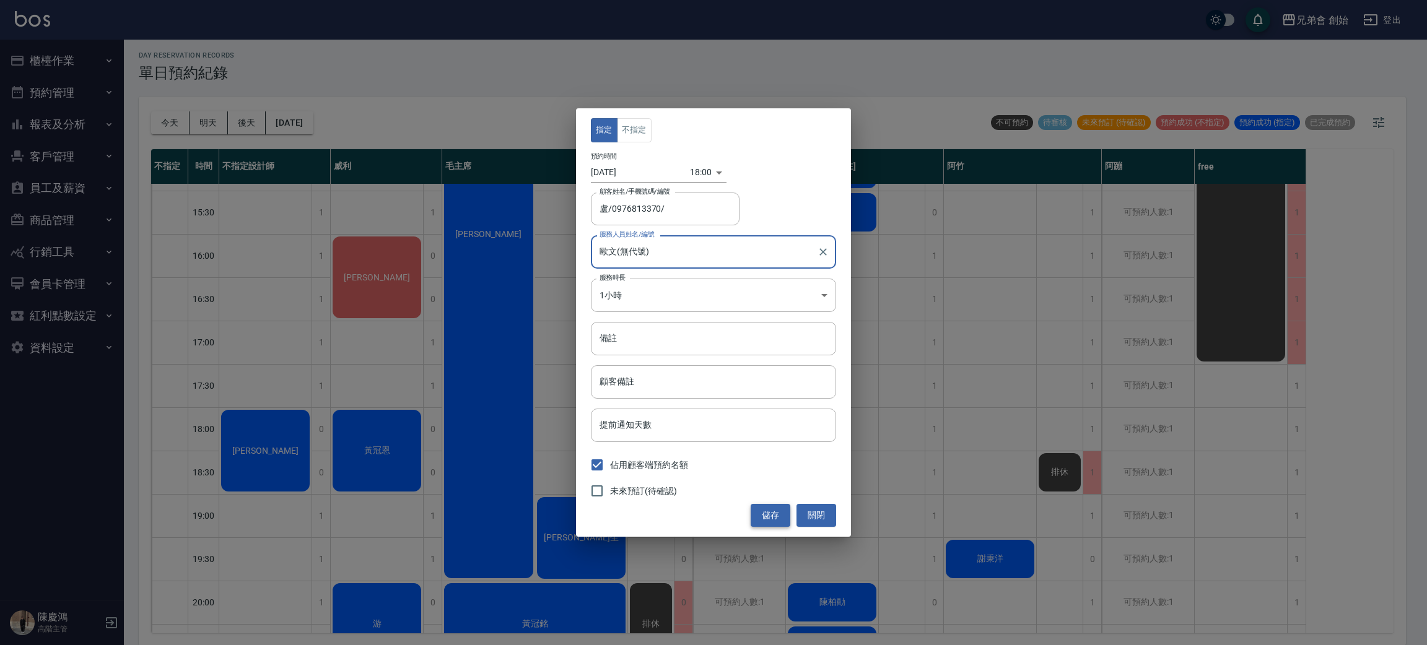
click at [759, 516] on button "儲存" at bounding box center [771, 515] width 40 height 23
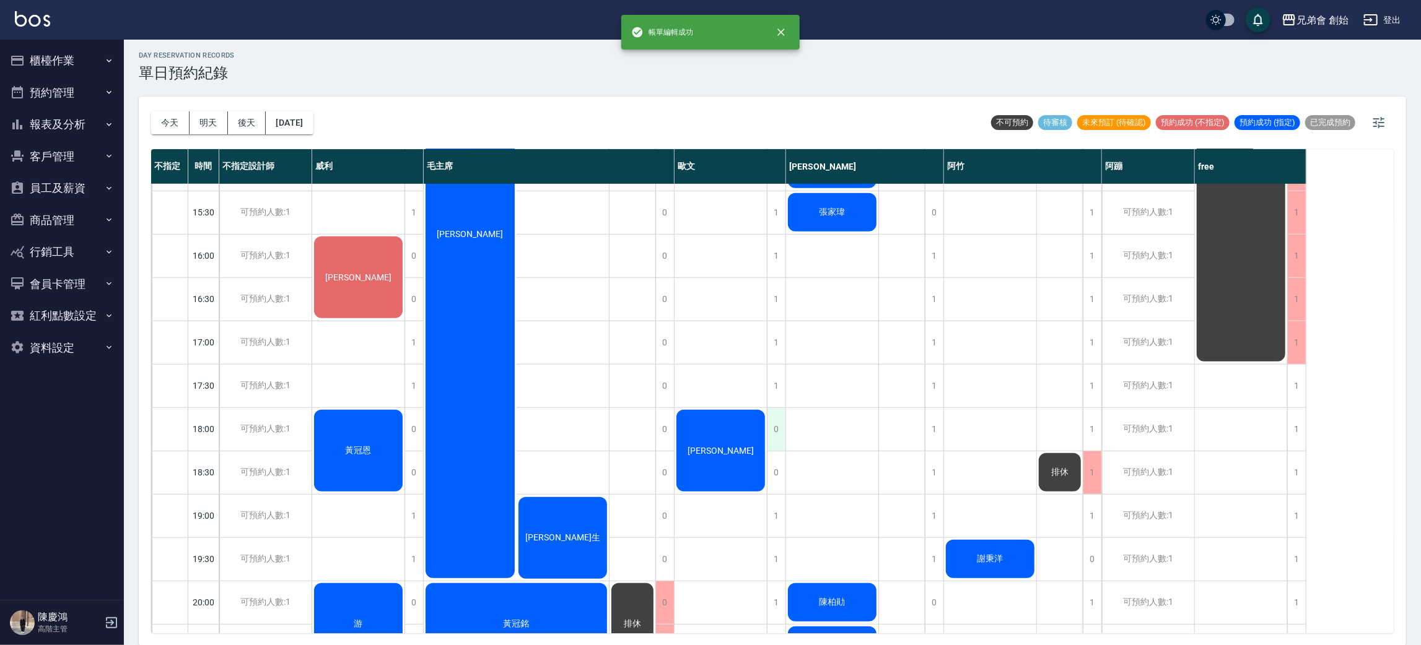
click at [775, 436] on div "0" at bounding box center [776, 429] width 19 height 43
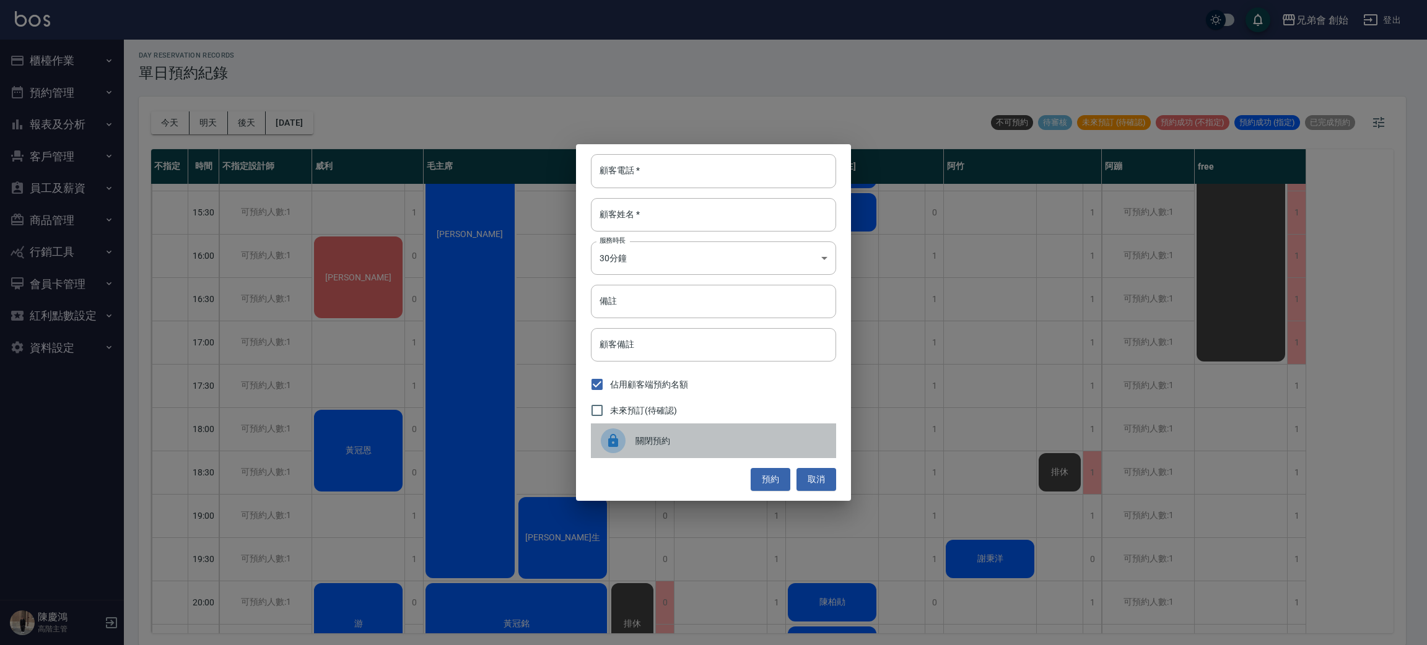
click at [730, 453] on div "關閉預約" at bounding box center [713, 441] width 245 height 35
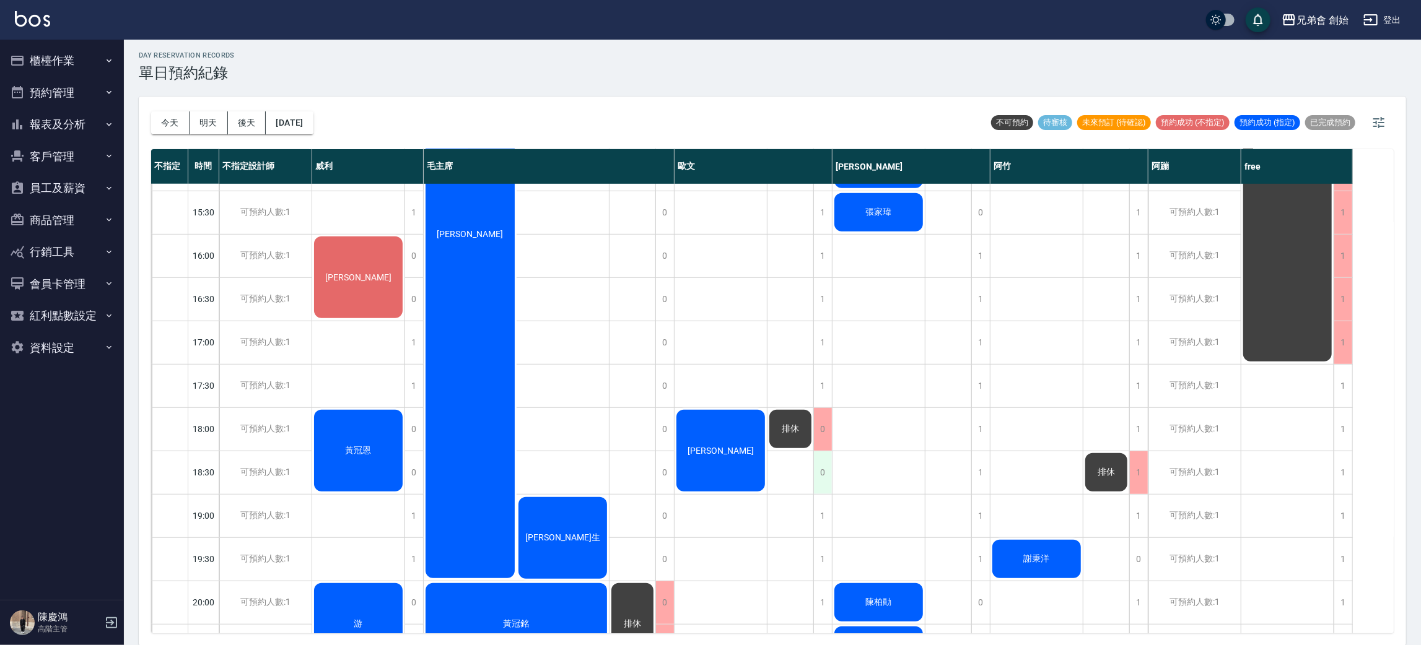
click at [819, 482] on div "0" at bounding box center [822, 472] width 19 height 43
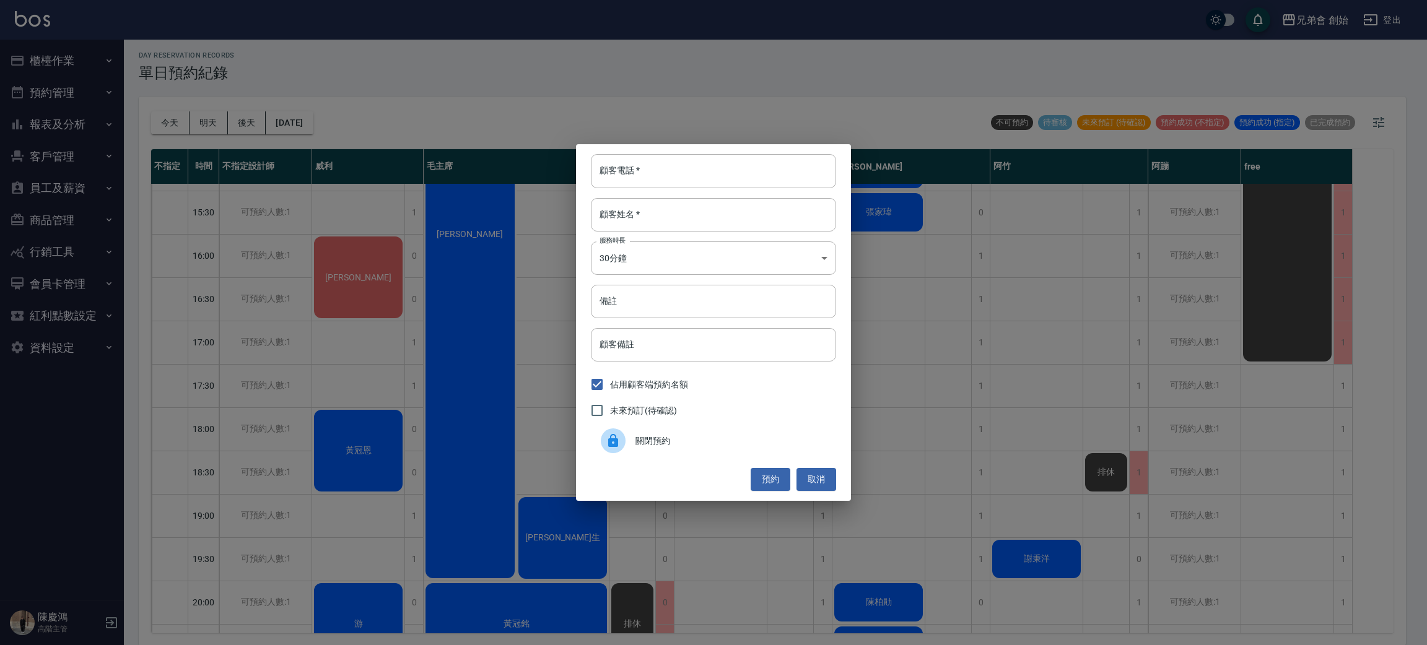
click at [730, 450] on div "關閉預約" at bounding box center [713, 441] width 245 height 35
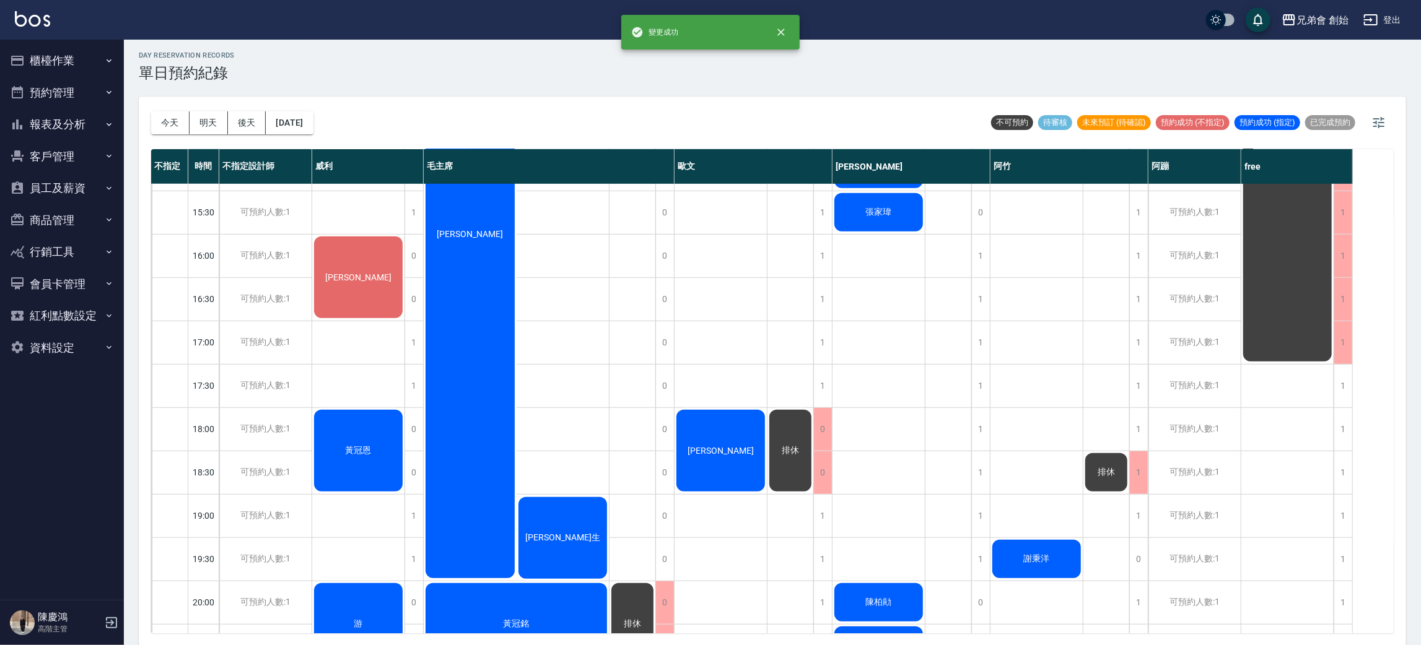
click at [793, 471] on div "排休" at bounding box center [790, 450] width 46 height 85
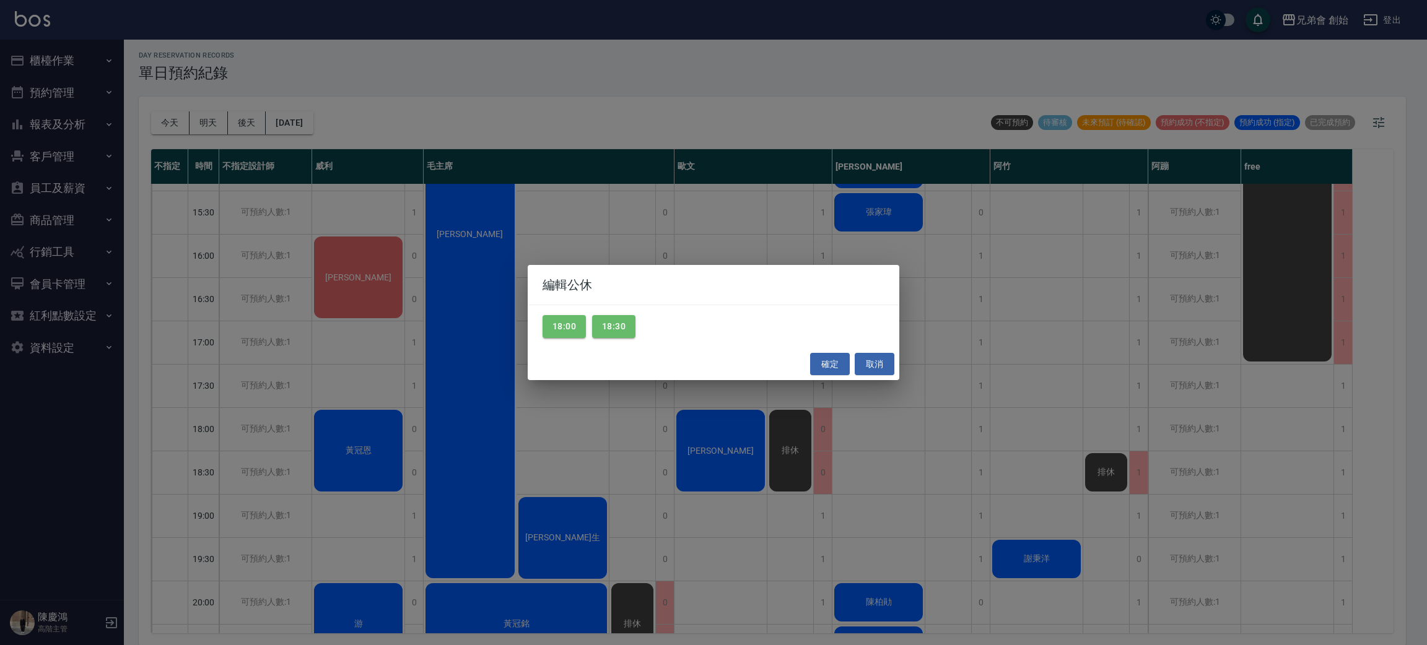
click at [747, 514] on div "編輯公休 18:00 18:30 確定 取消" at bounding box center [713, 322] width 1427 height 645
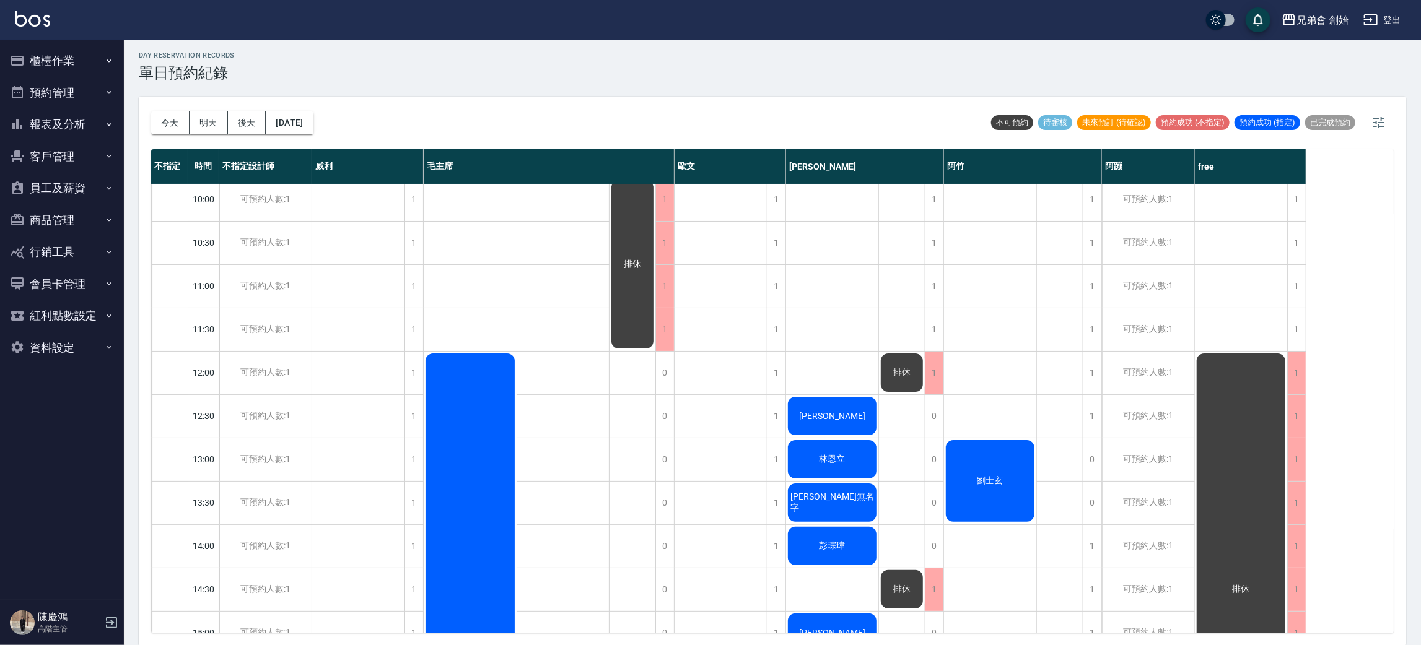
scroll to position [0, 0]
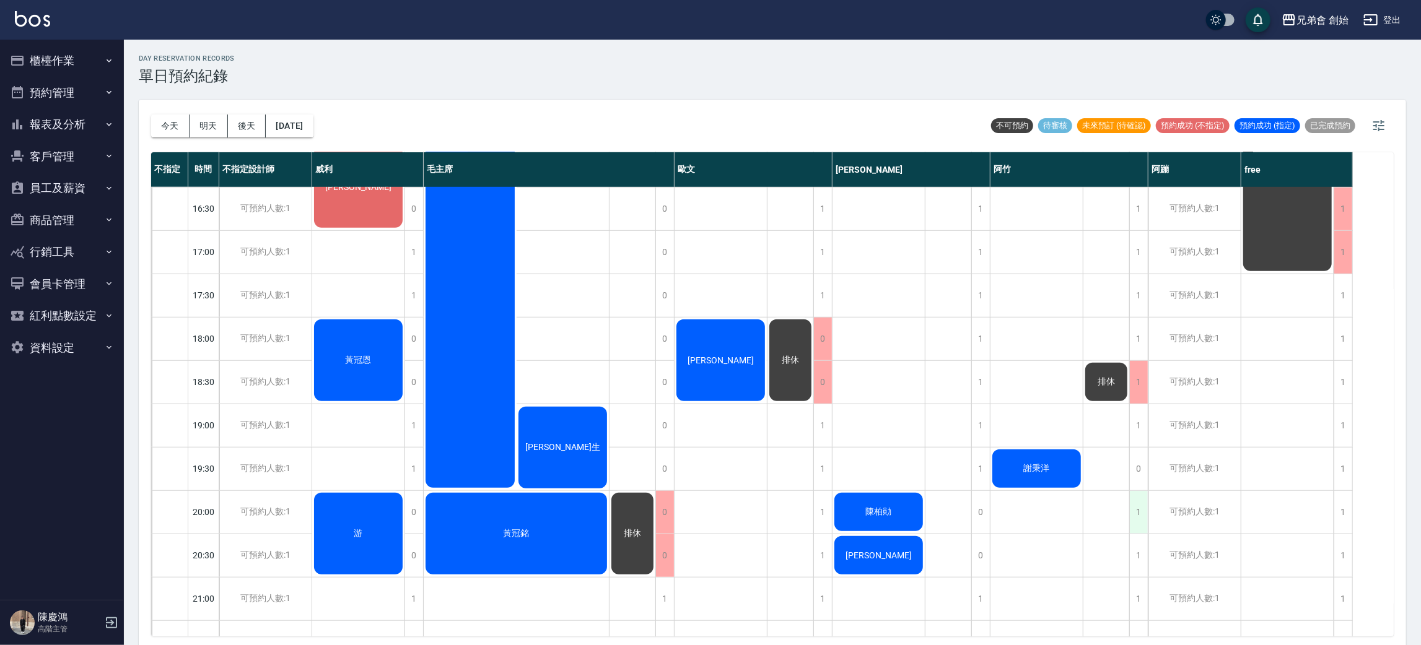
scroll to position [822, 0]
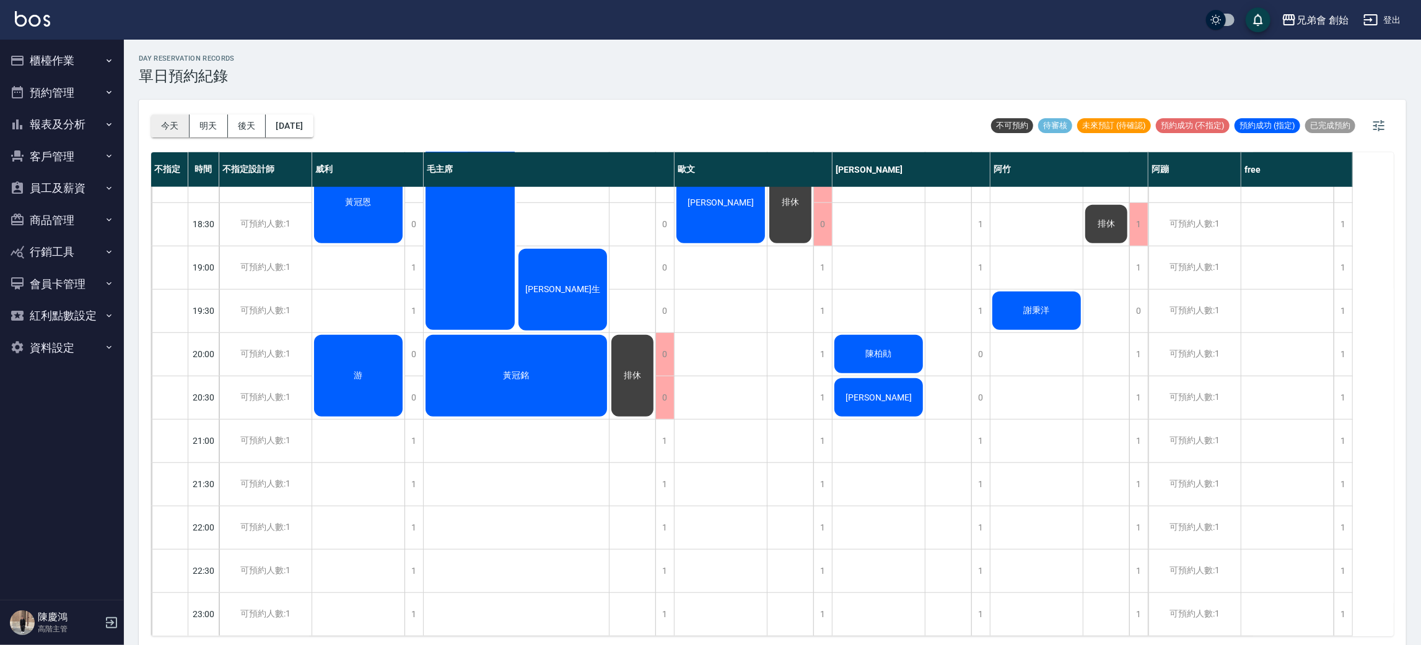
click at [159, 130] on button "今天" at bounding box center [170, 126] width 38 height 23
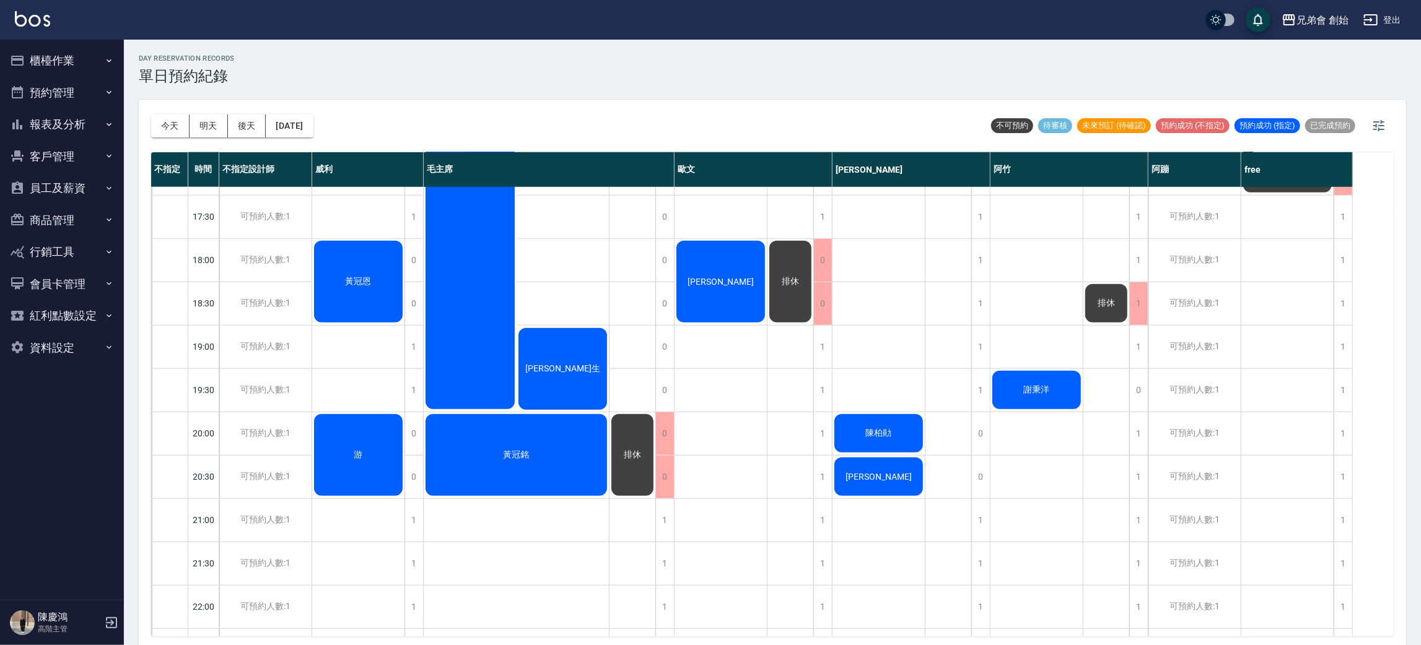
click at [783, 284] on span "排休" at bounding box center [790, 281] width 22 height 11
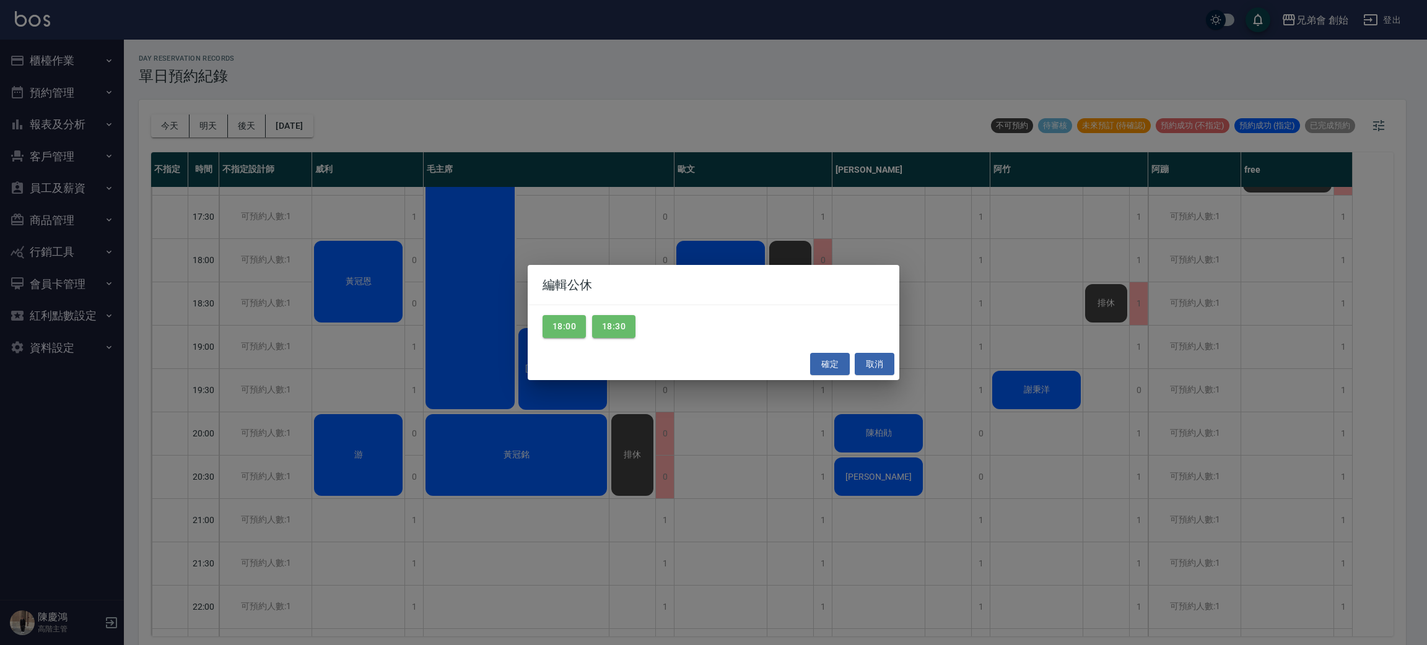
click at [797, 185] on div "編輯公休 18:00 18:30 確定 取消" at bounding box center [713, 322] width 1427 height 645
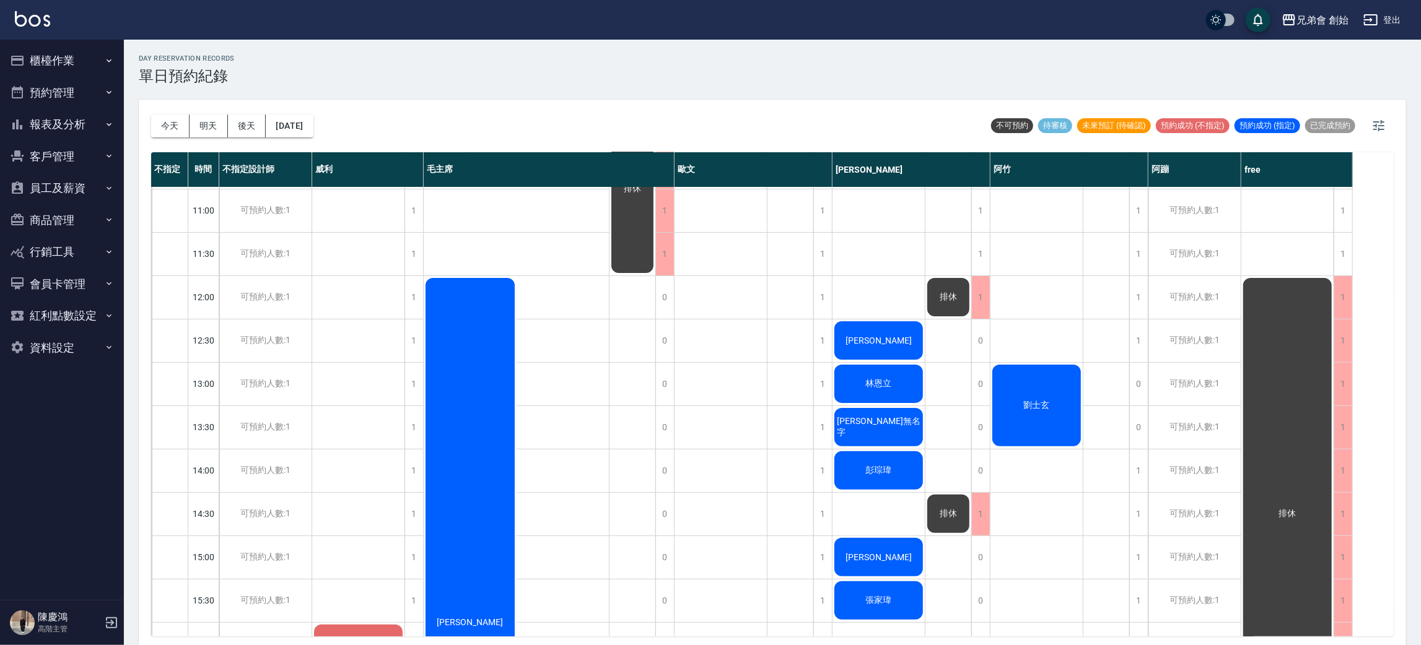
scroll to position [79, 0]
